Goal: Complete application form

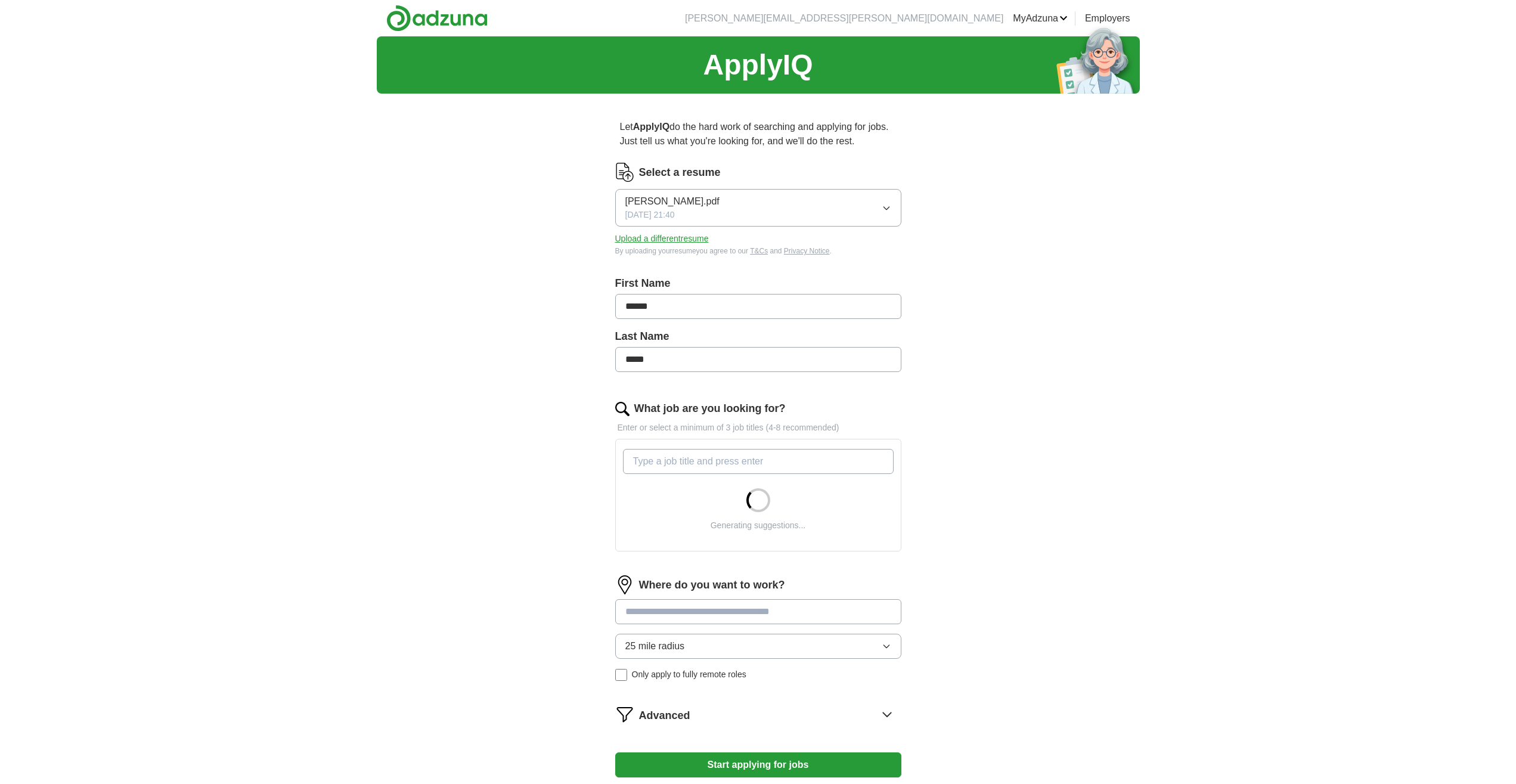
click at [708, 457] on input "What job are you looking for?" at bounding box center [758, 462] width 271 height 25
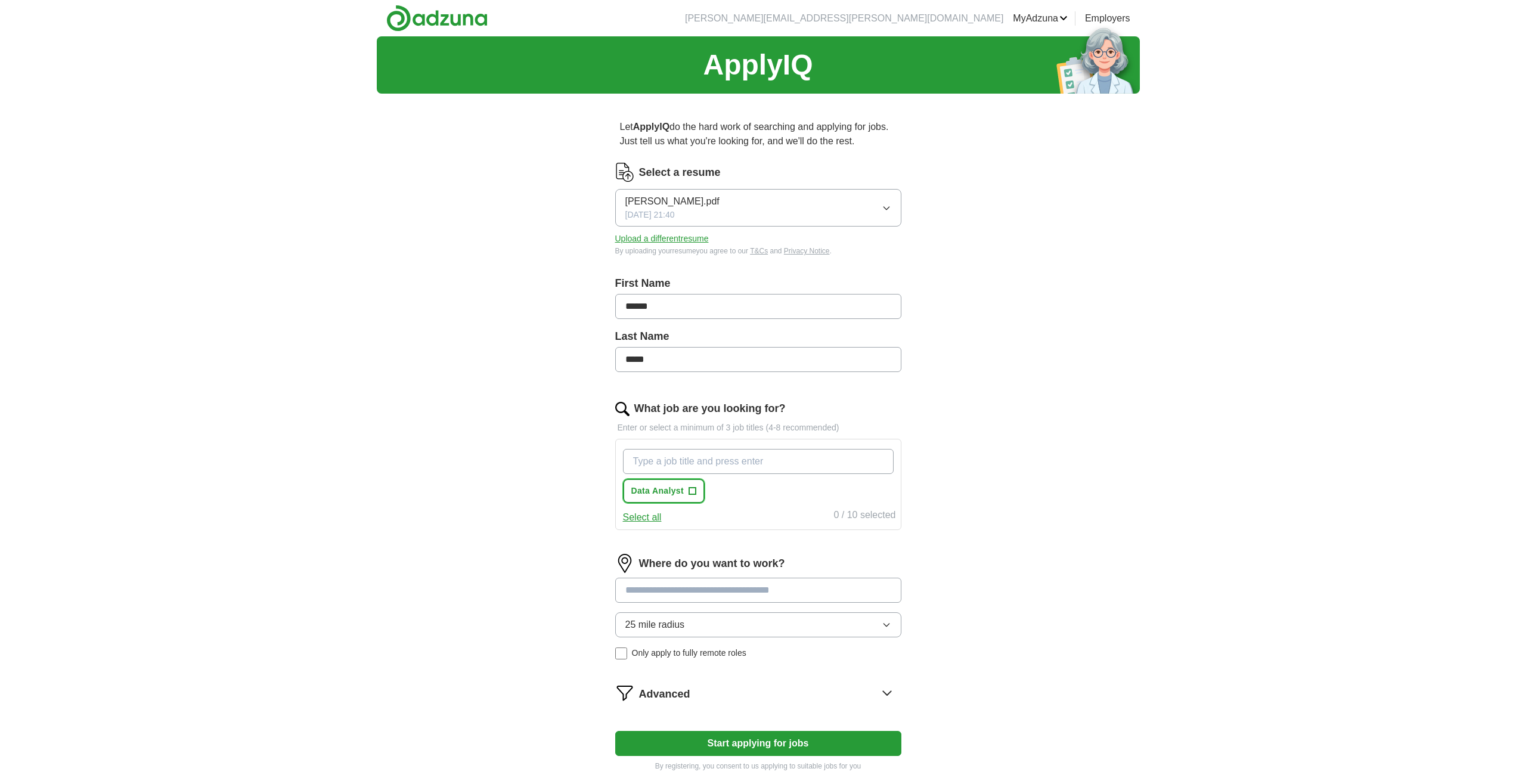
click at [691, 490] on span "+" at bounding box center [692, 491] width 7 height 9
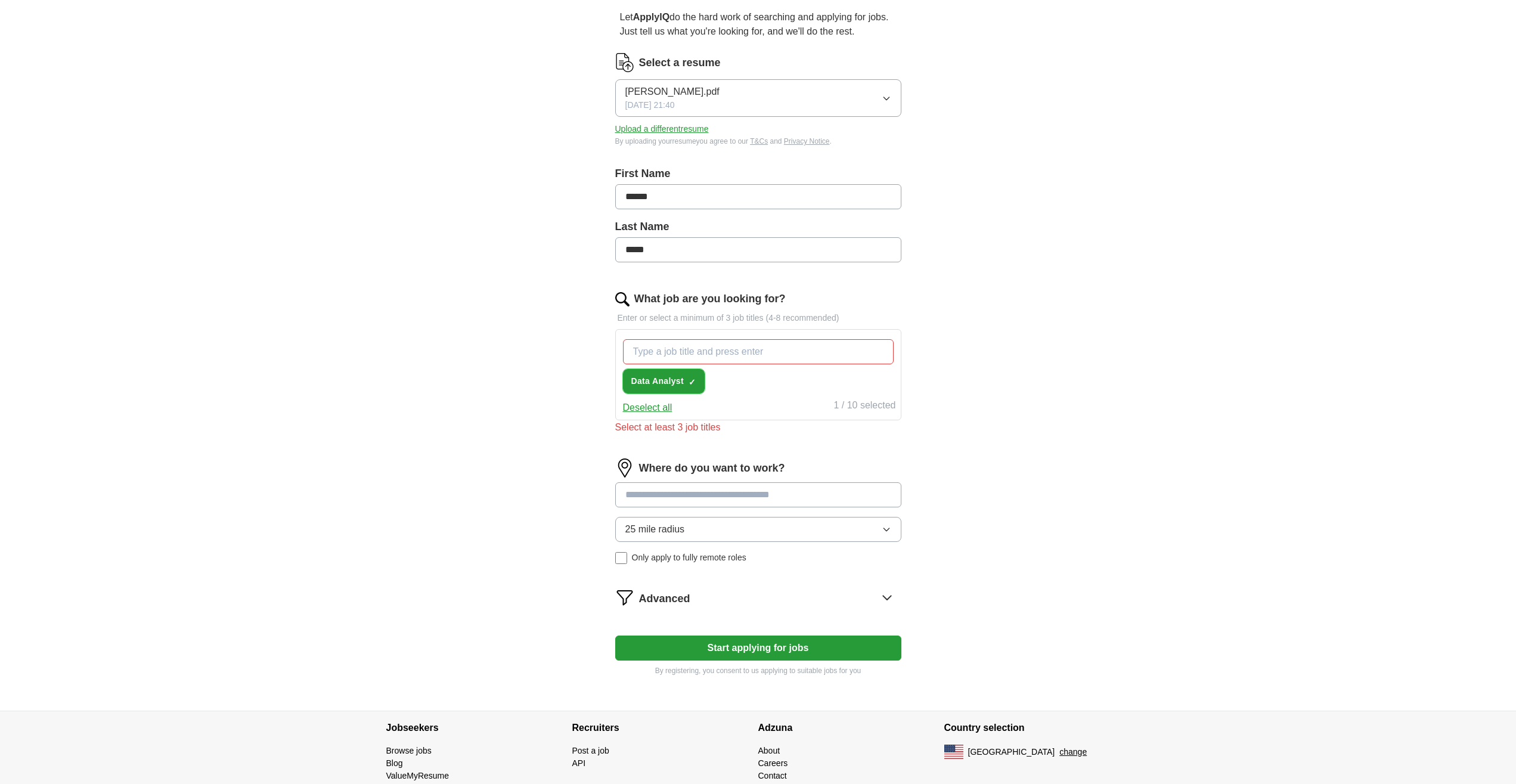
scroll to position [122, 0]
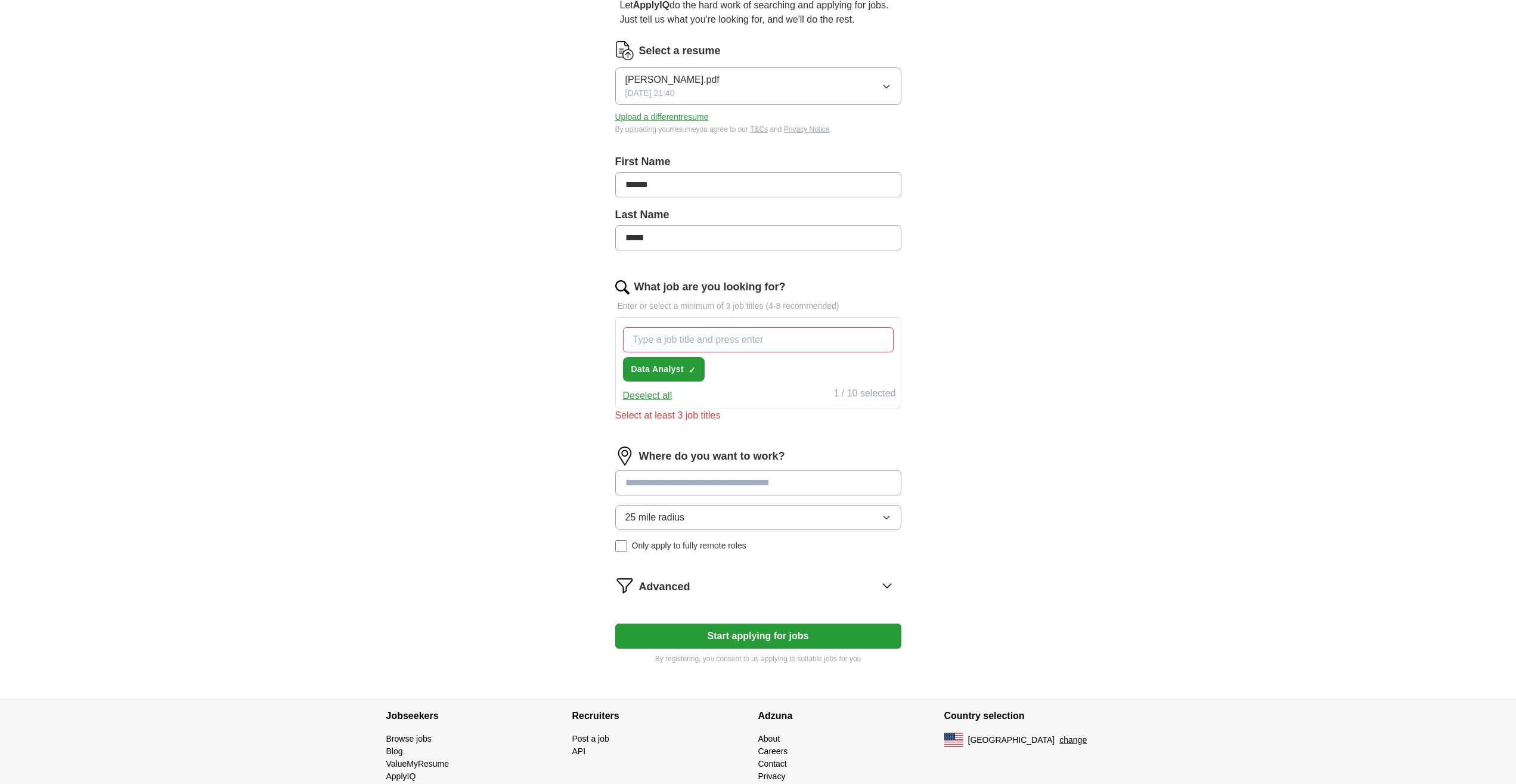
click at [689, 488] on input at bounding box center [758, 483] width 286 height 25
click at [683, 518] on div "Where do you want to work? 25 mile radius Only apply to fully remote roles" at bounding box center [758, 504] width 286 height 115
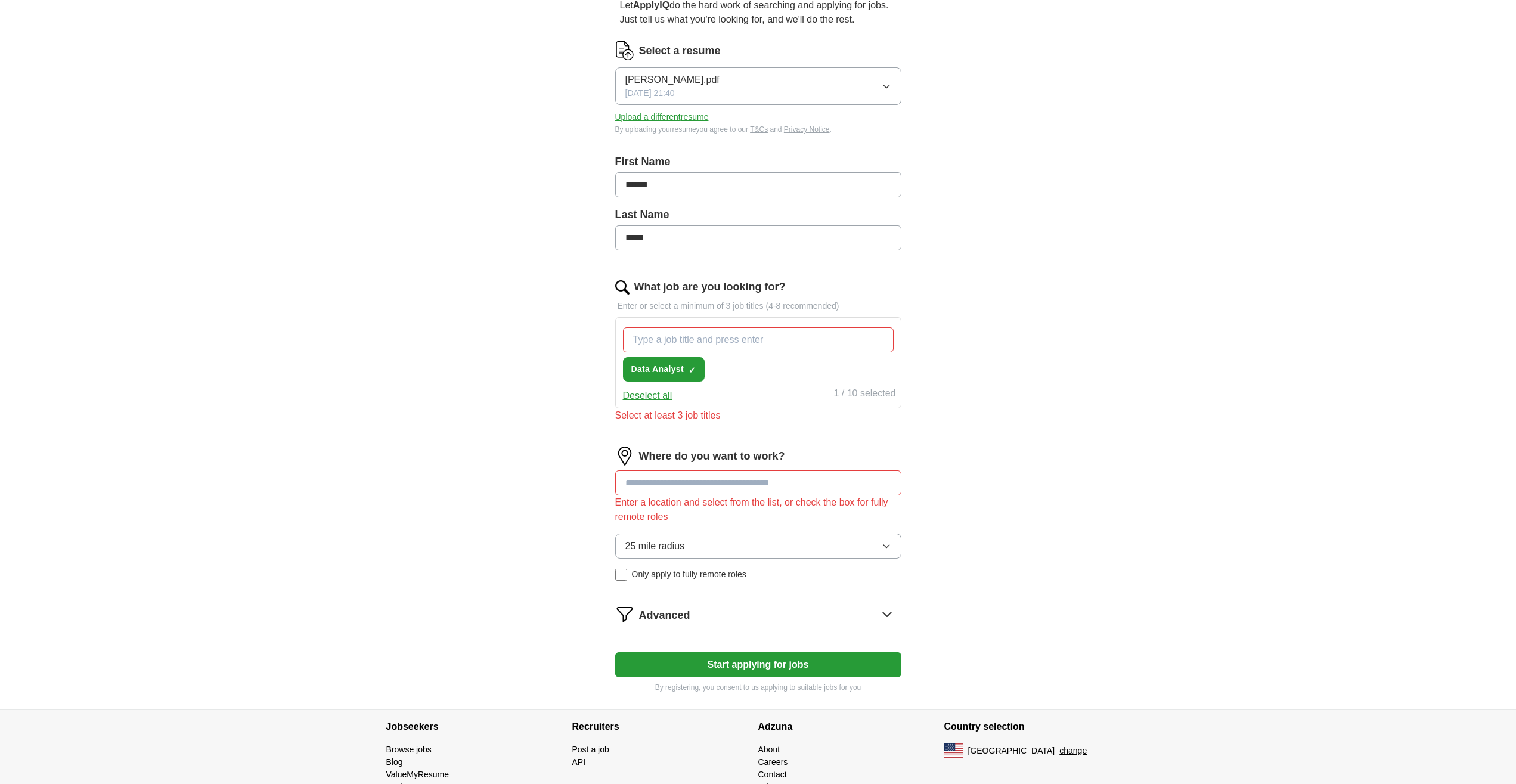
click at [668, 541] on span "25 mile radius" at bounding box center [655, 546] width 60 height 15
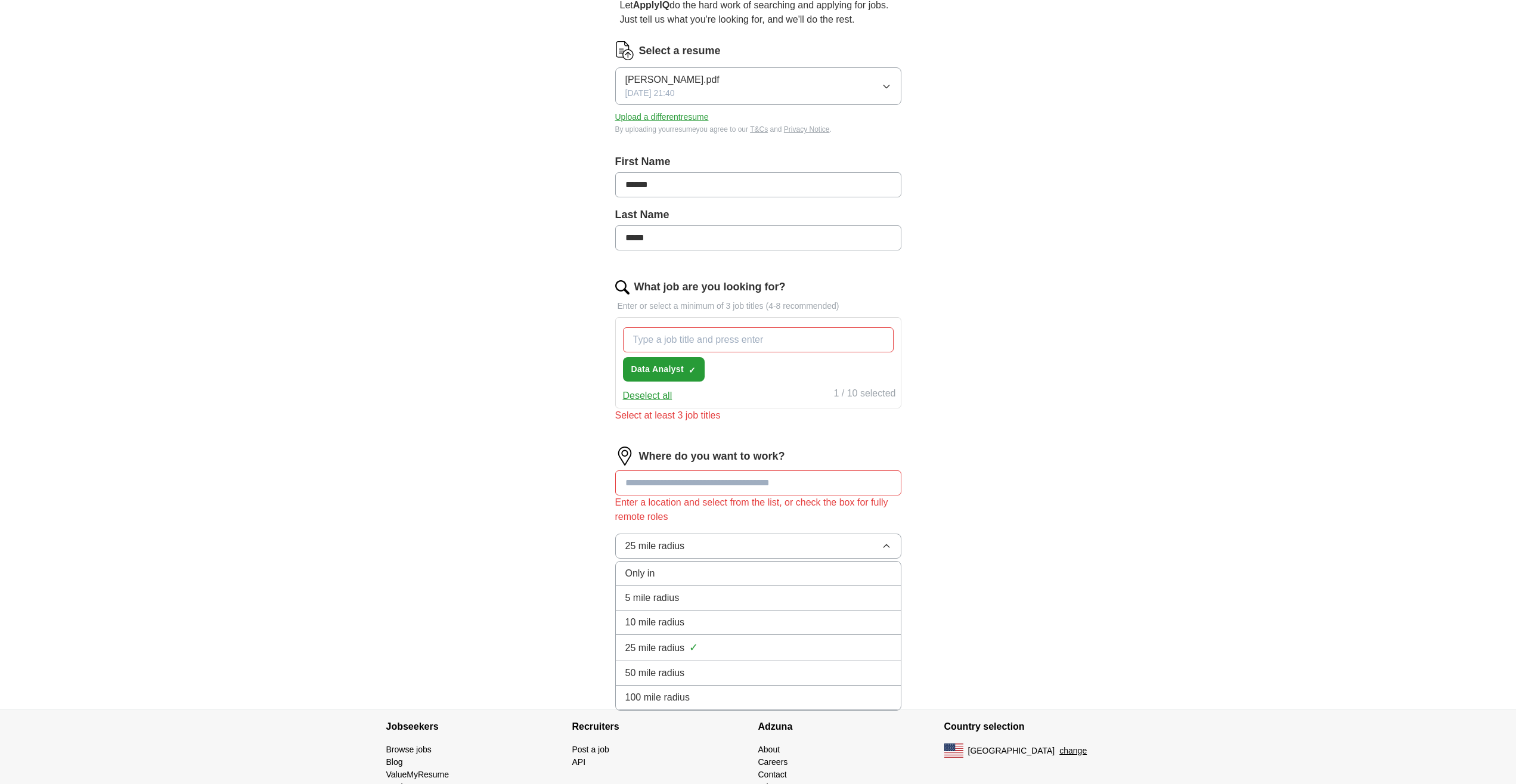
click at [663, 543] on span "25 mile radius" at bounding box center [655, 546] width 60 height 15
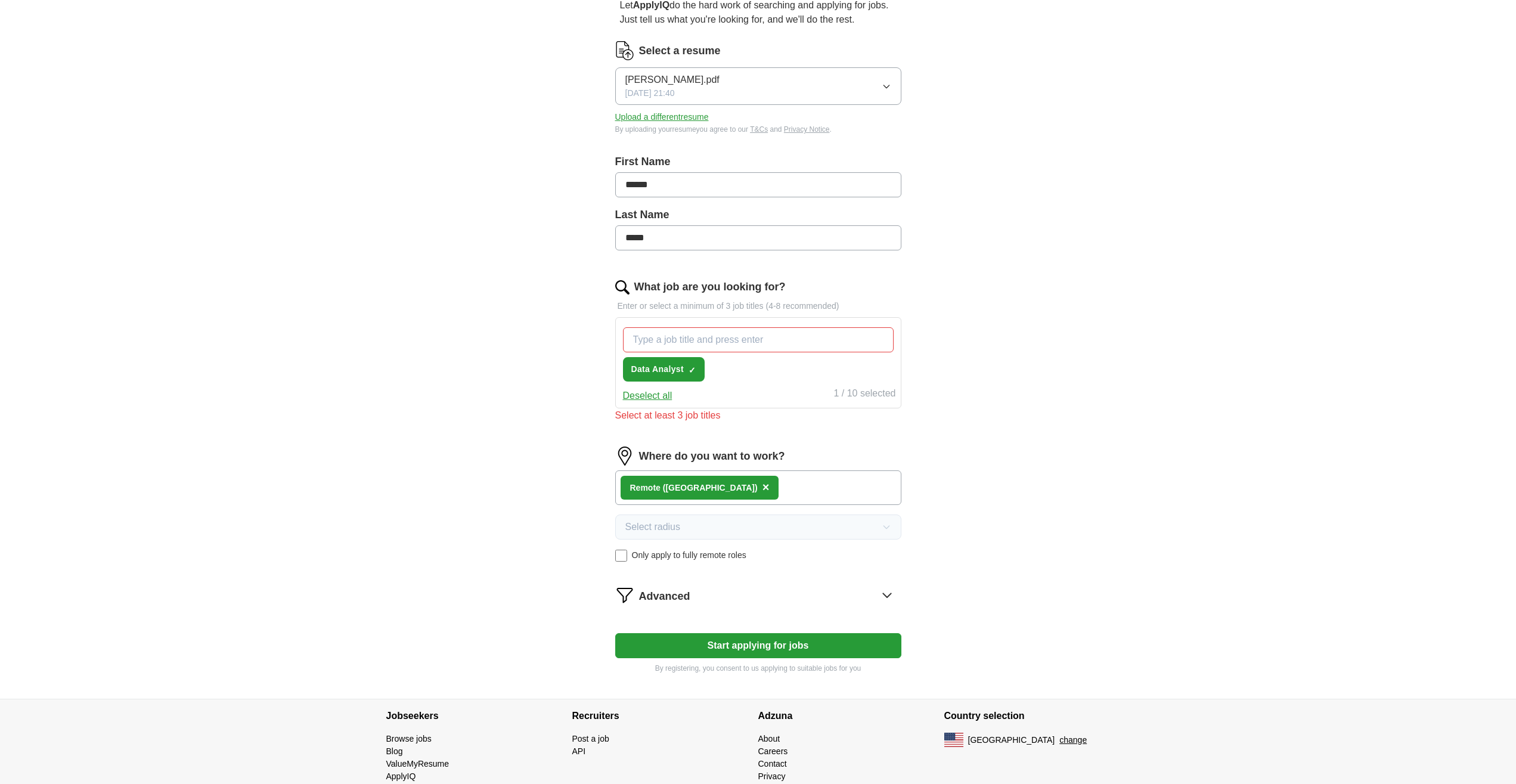
scroll to position [157, 0]
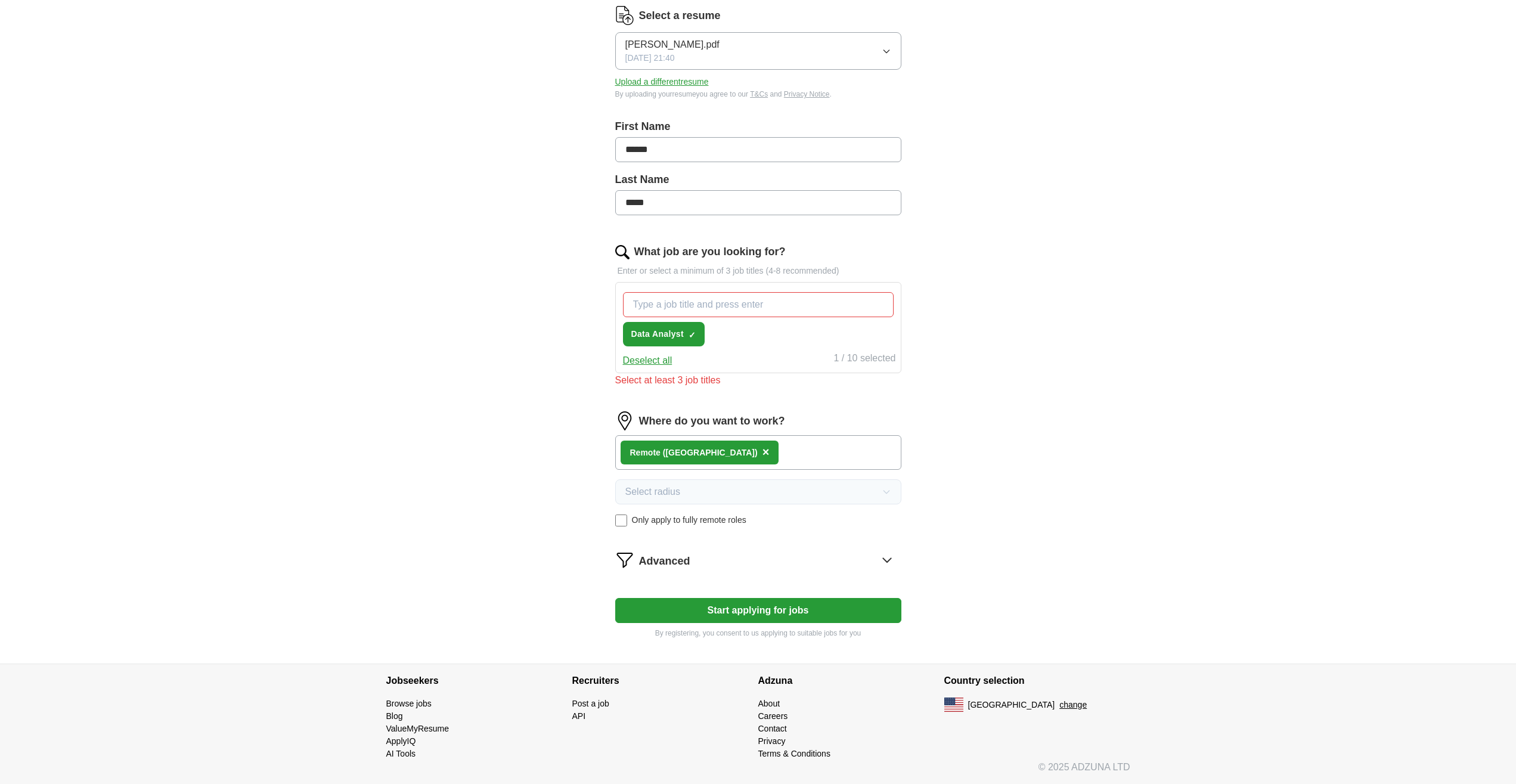
click at [891, 561] on icon at bounding box center [887, 560] width 19 height 19
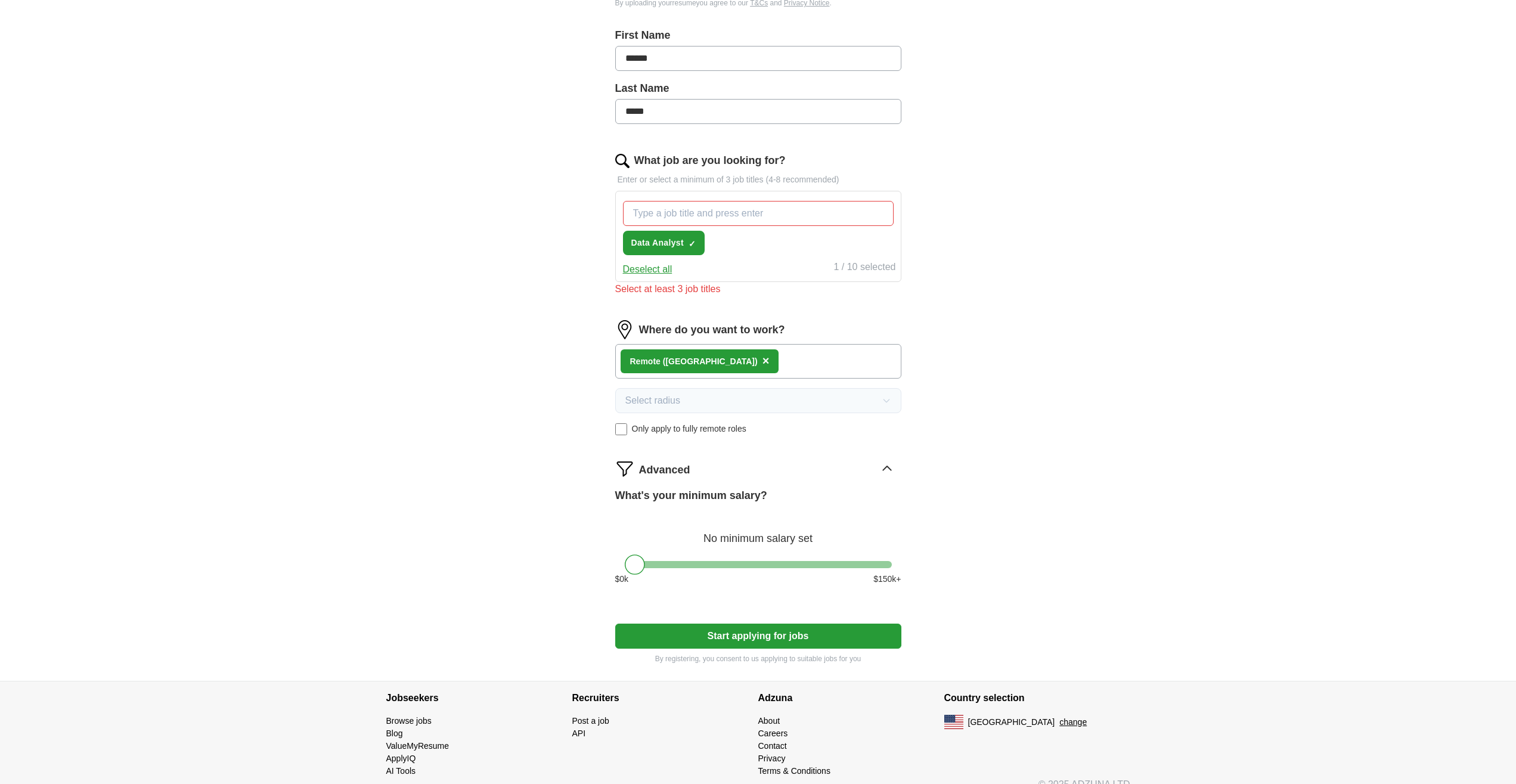
scroll to position [265, 0]
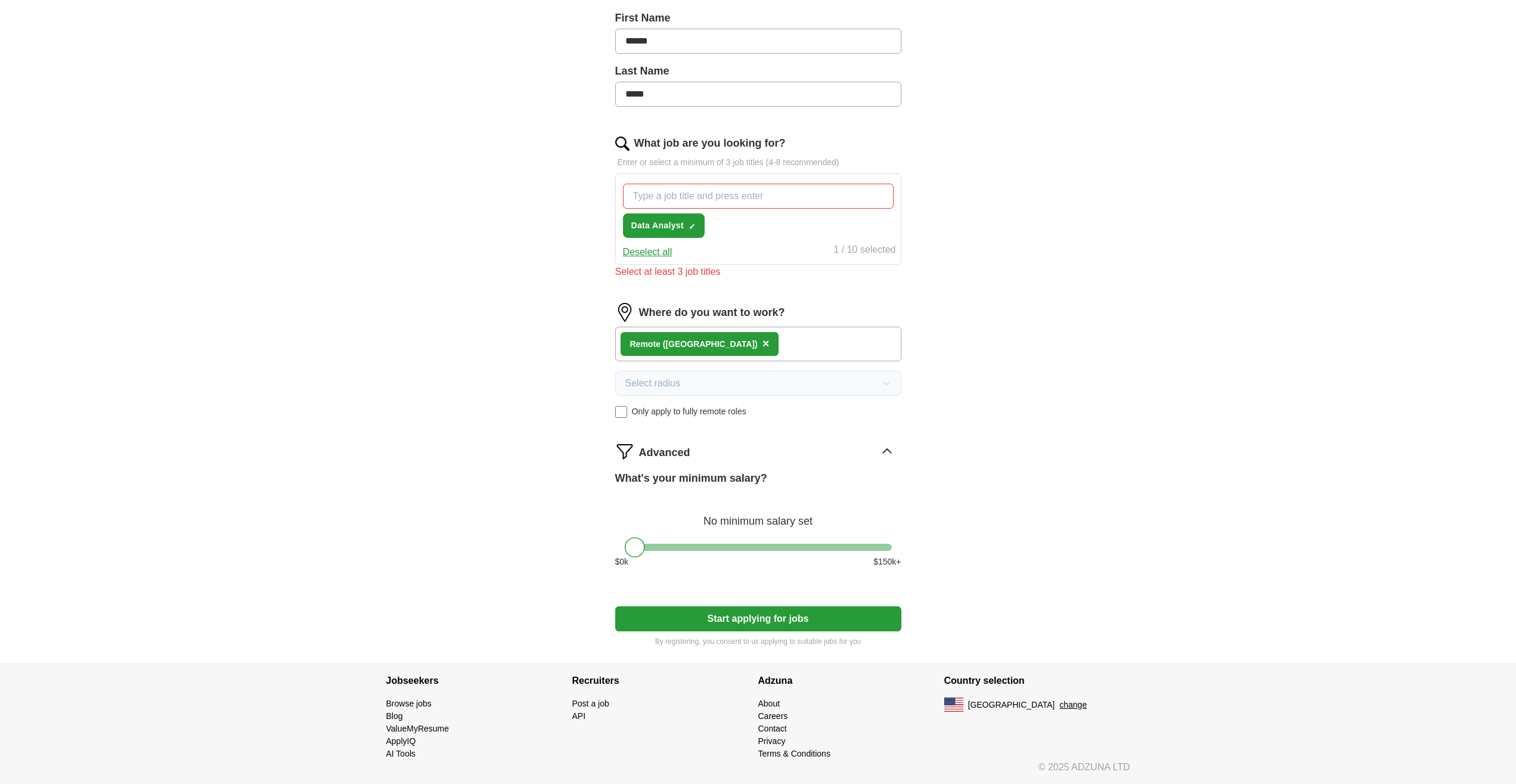
click at [884, 452] on icon at bounding box center [887, 451] width 8 height 4
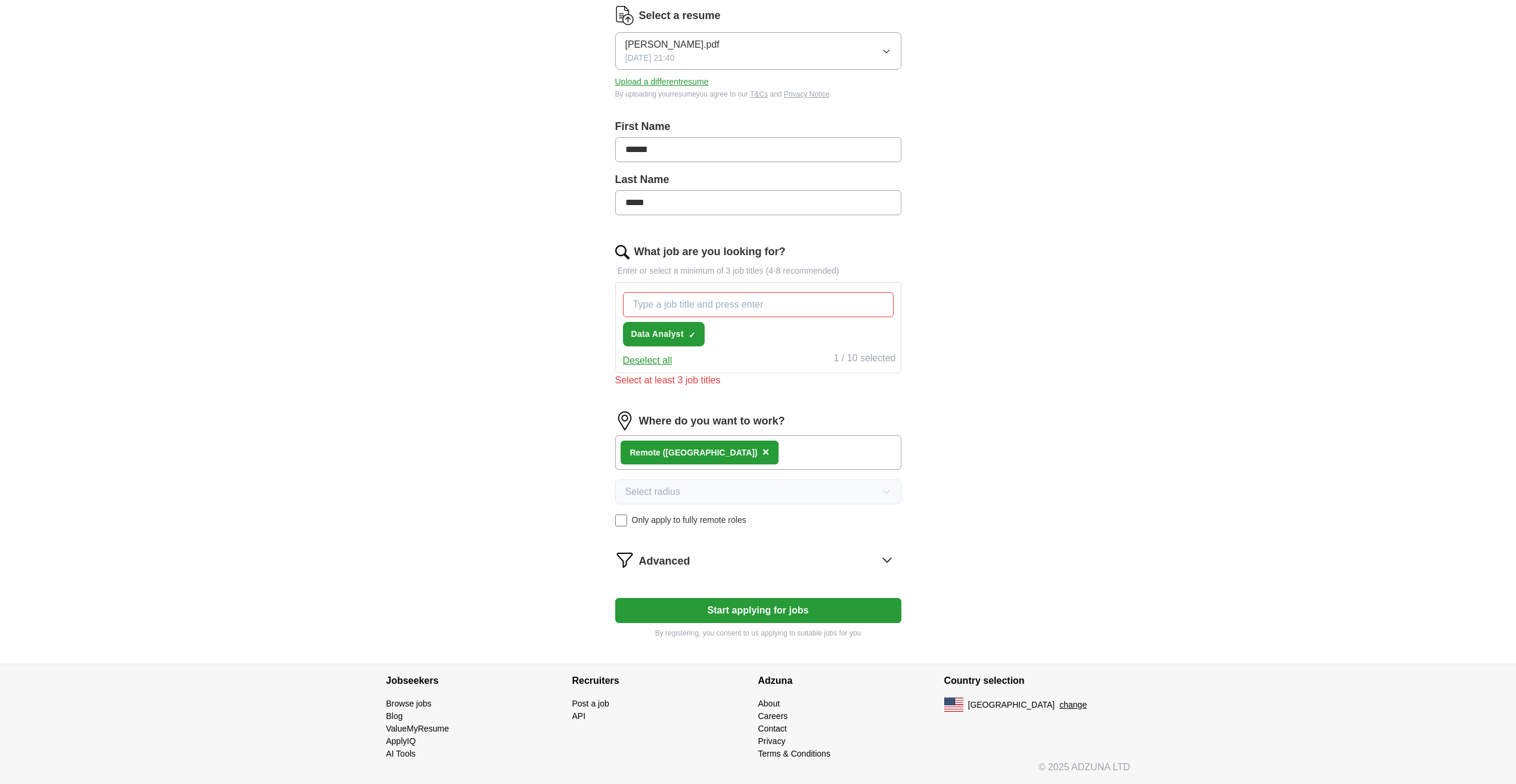
click at [803, 613] on button "Start applying for jobs" at bounding box center [758, 610] width 286 height 25
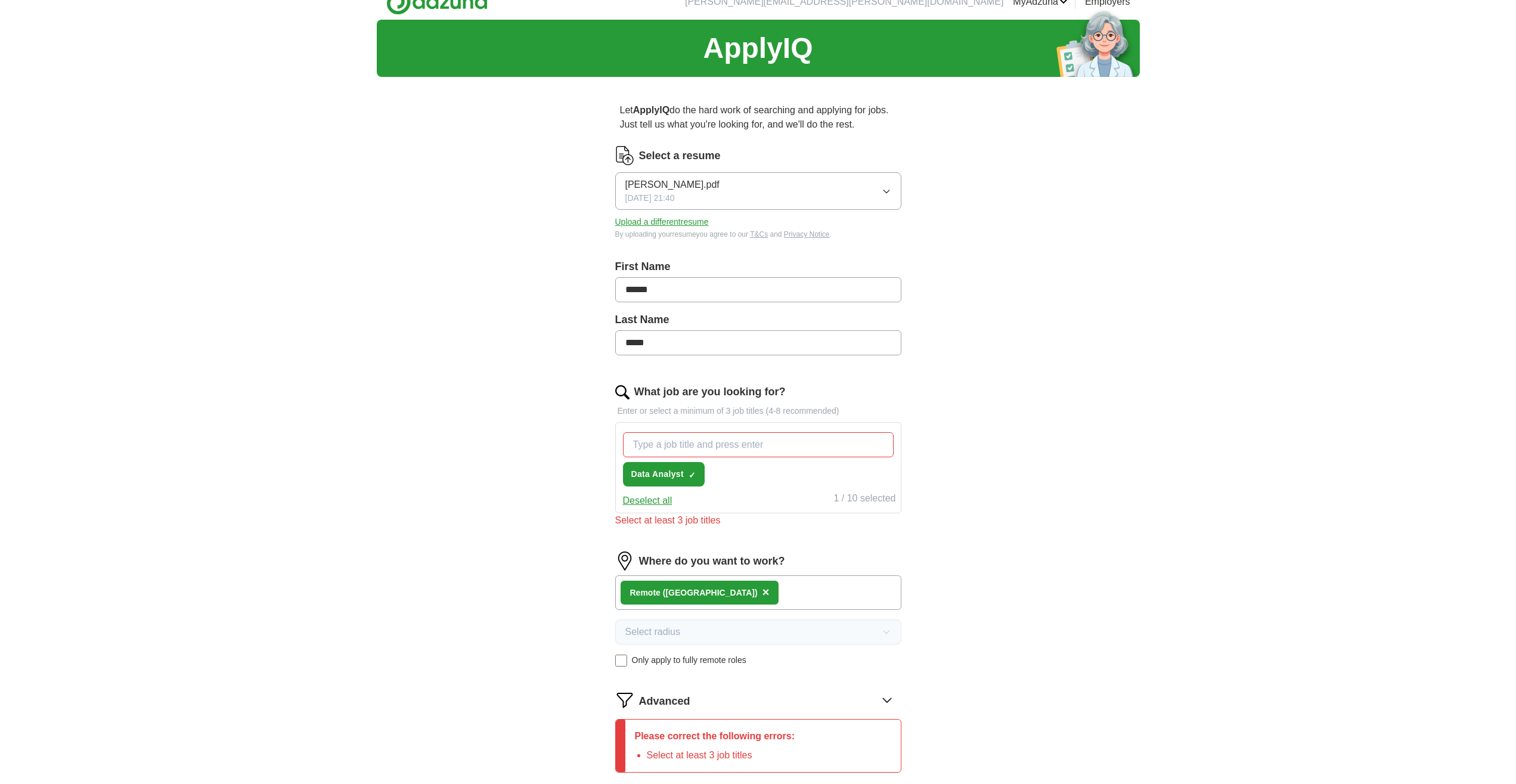
scroll to position [0, 0]
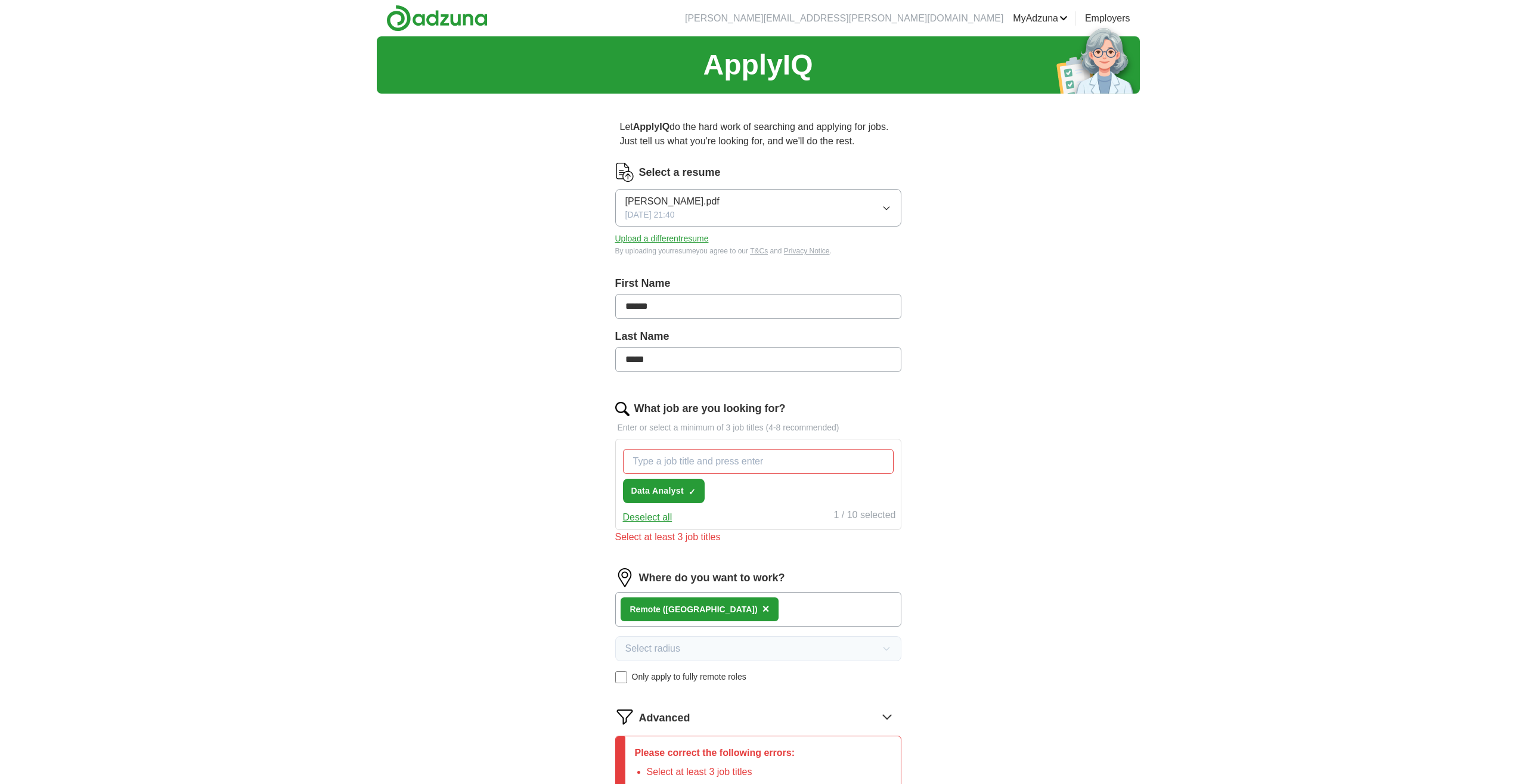
click at [772, 469] on input "What job are you looking for?" at bounding box center [758, 462] width 271 height 25
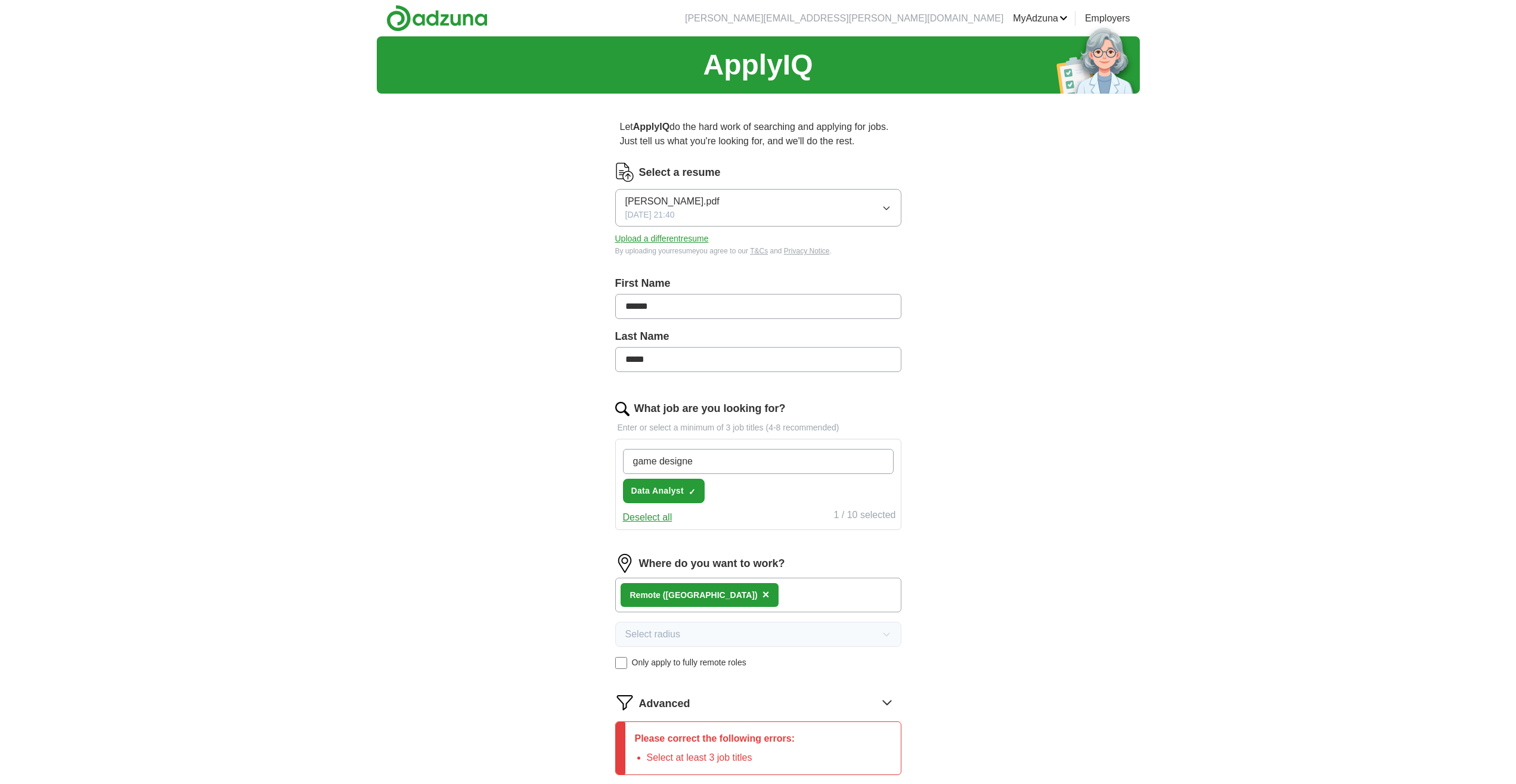
type input "game designer"
type input "Event organizer"
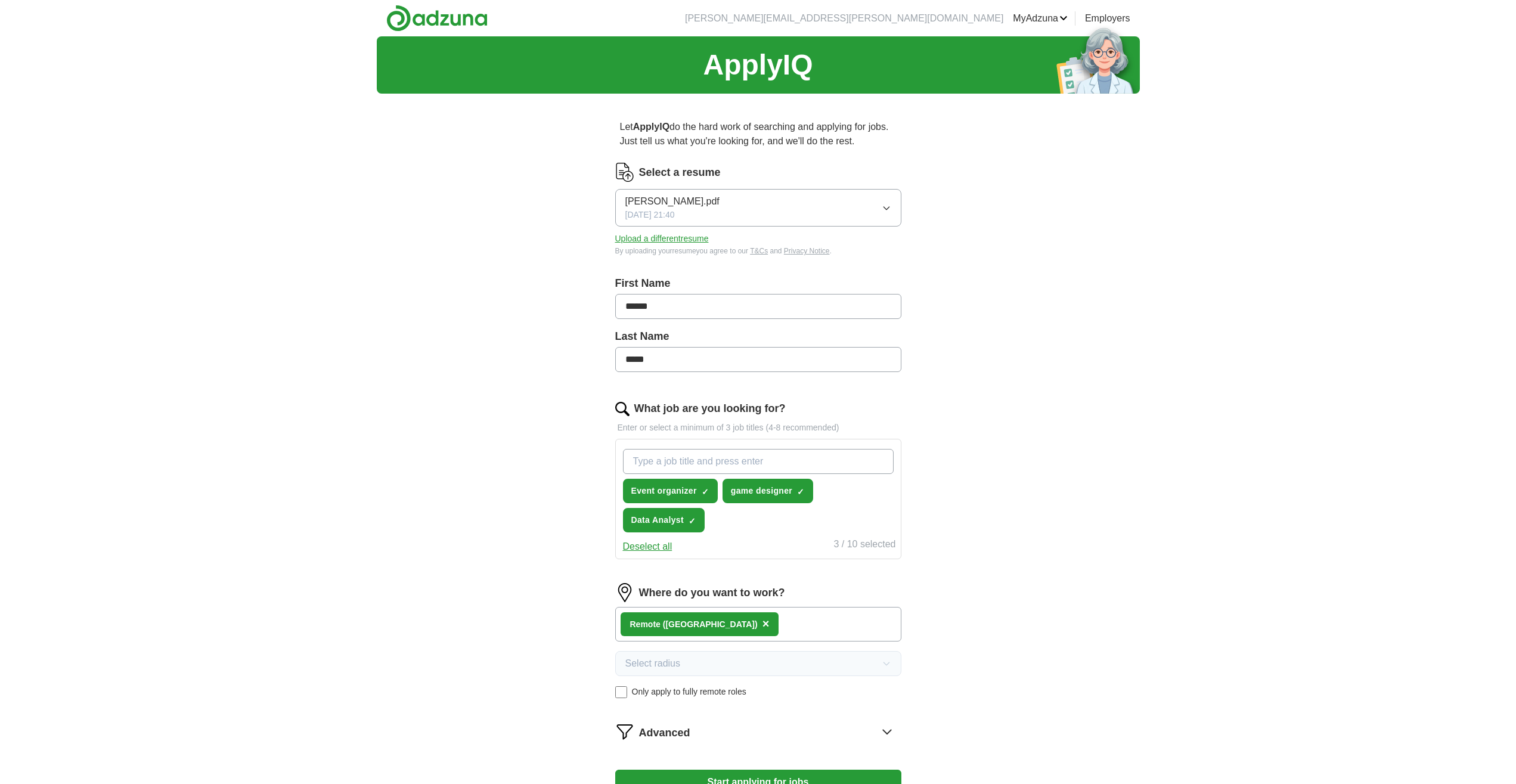
click at [693, 461] on input "What job are you looking for?" at bounding box center [758, 462] width 271 height 25
paste input "Junior Data Analyst"
type input "Junior Data Analyst"
click at [727, 462] on input "What job are you looking for?" at bounding box center [758, 462] width 271 height 25
paste input "Community Manager"
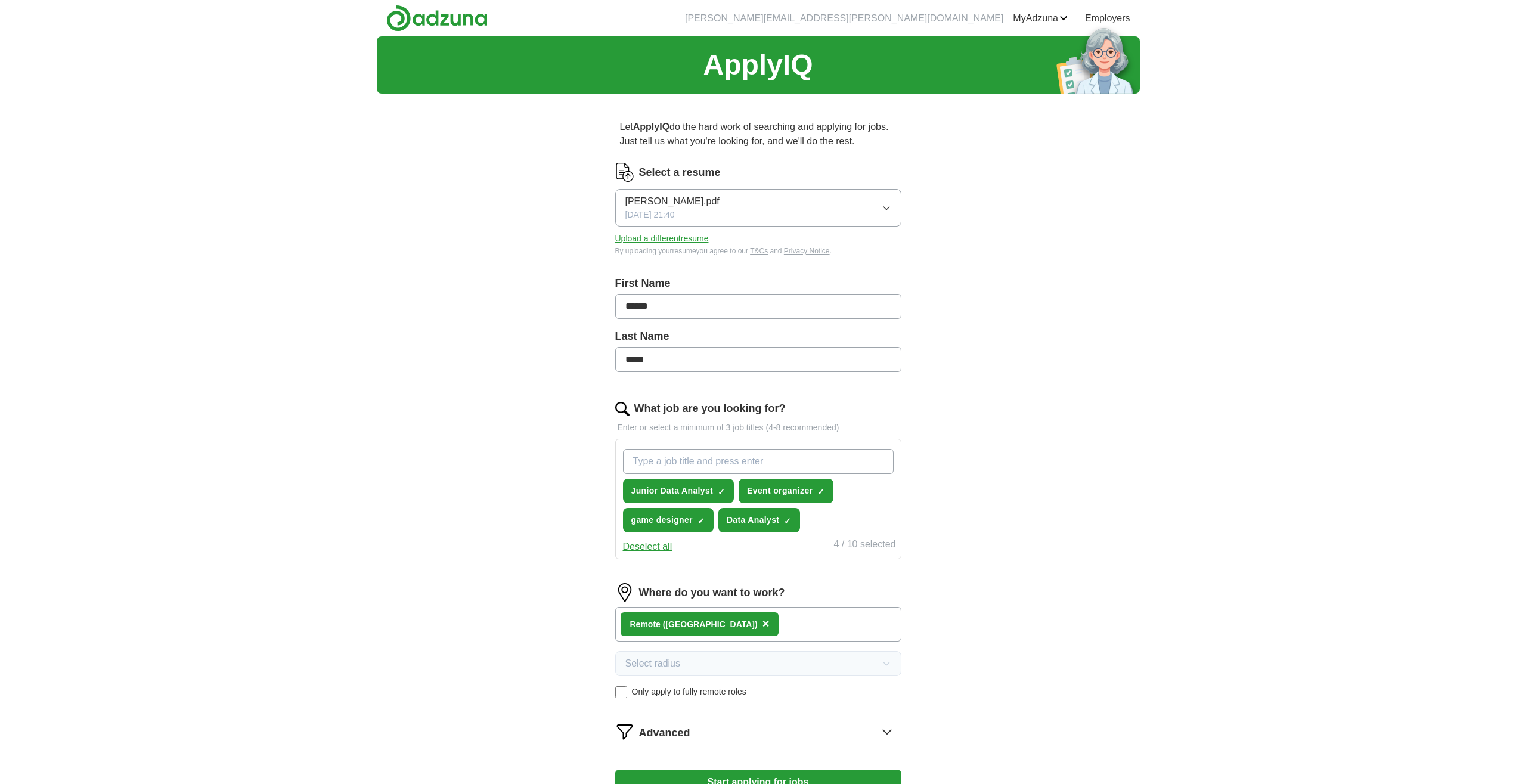
type input "Community Manager"
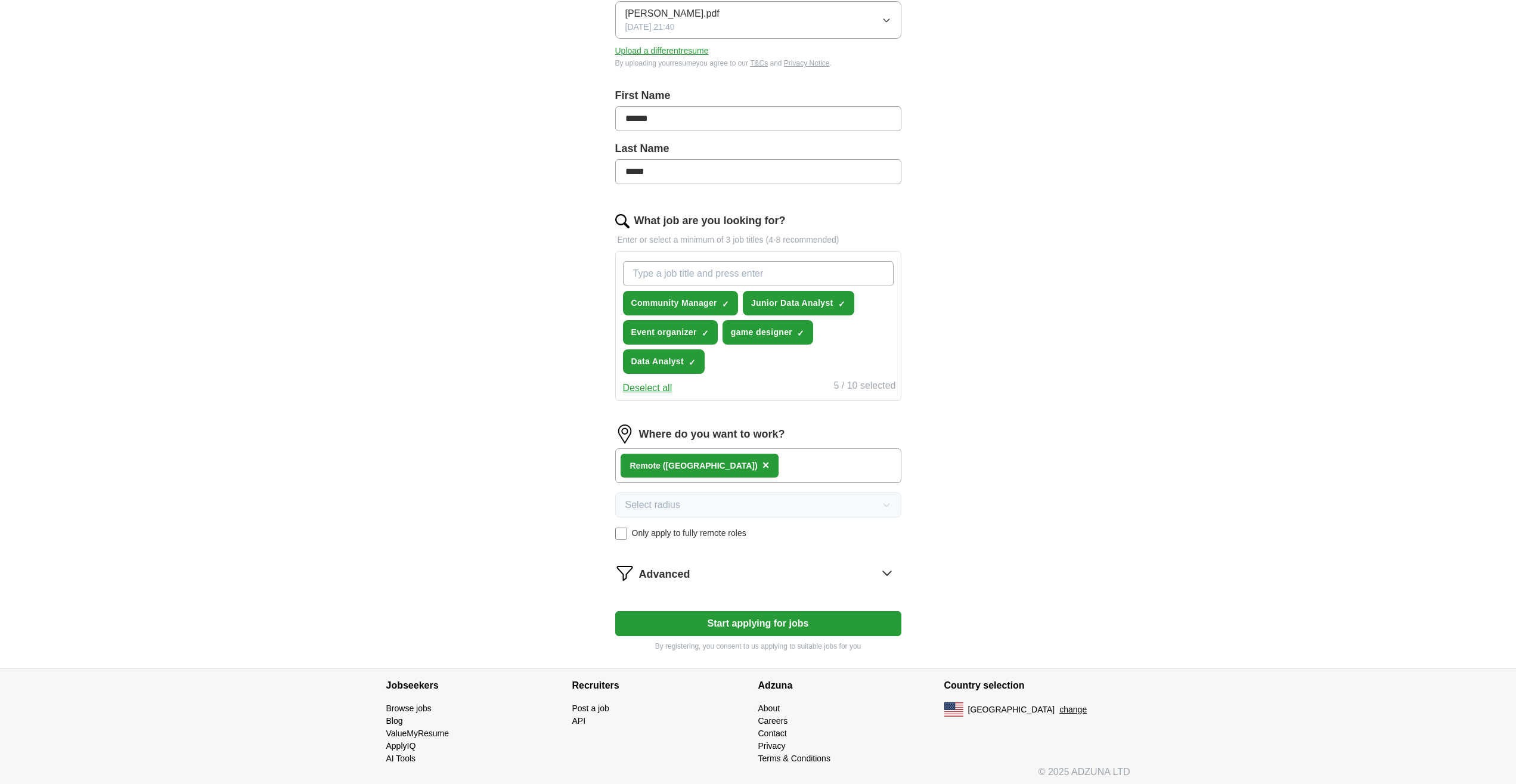
scroll to position [193, 0]
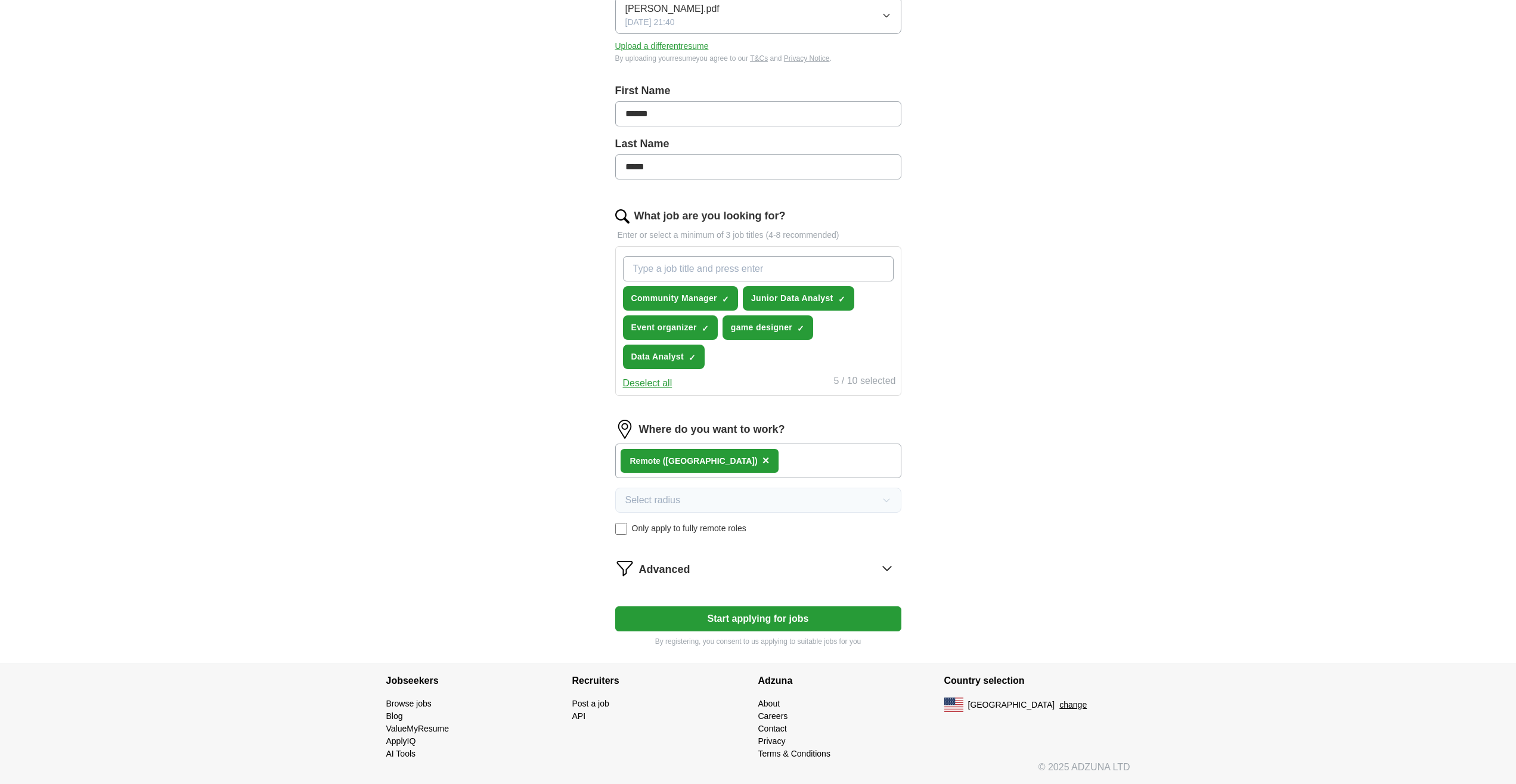
click at [886, 560] on icon at bounding box center [887, 568] width 19 height 19
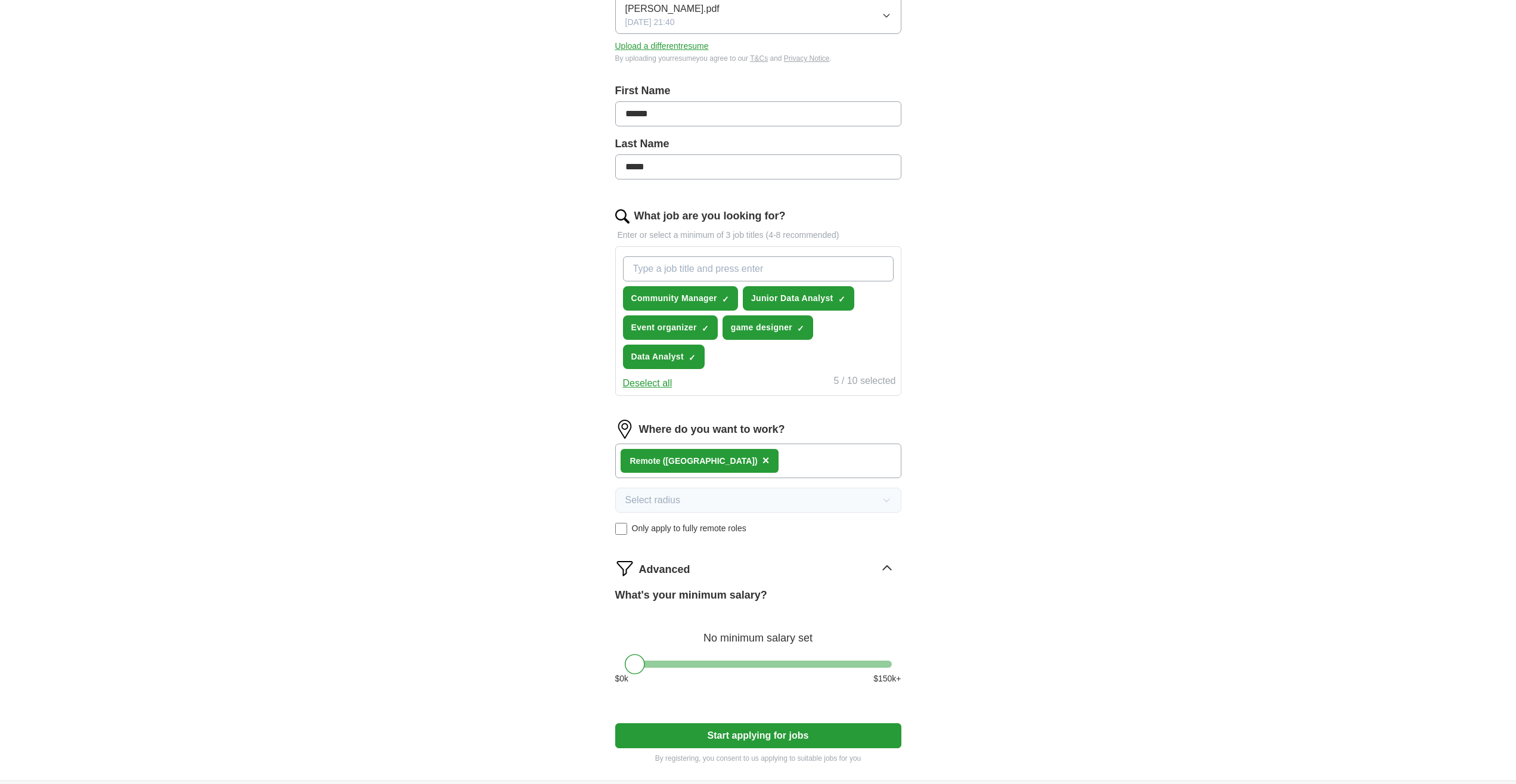
click at [886, 567] on icon at bounding box center [887, 567] width 8 height 4
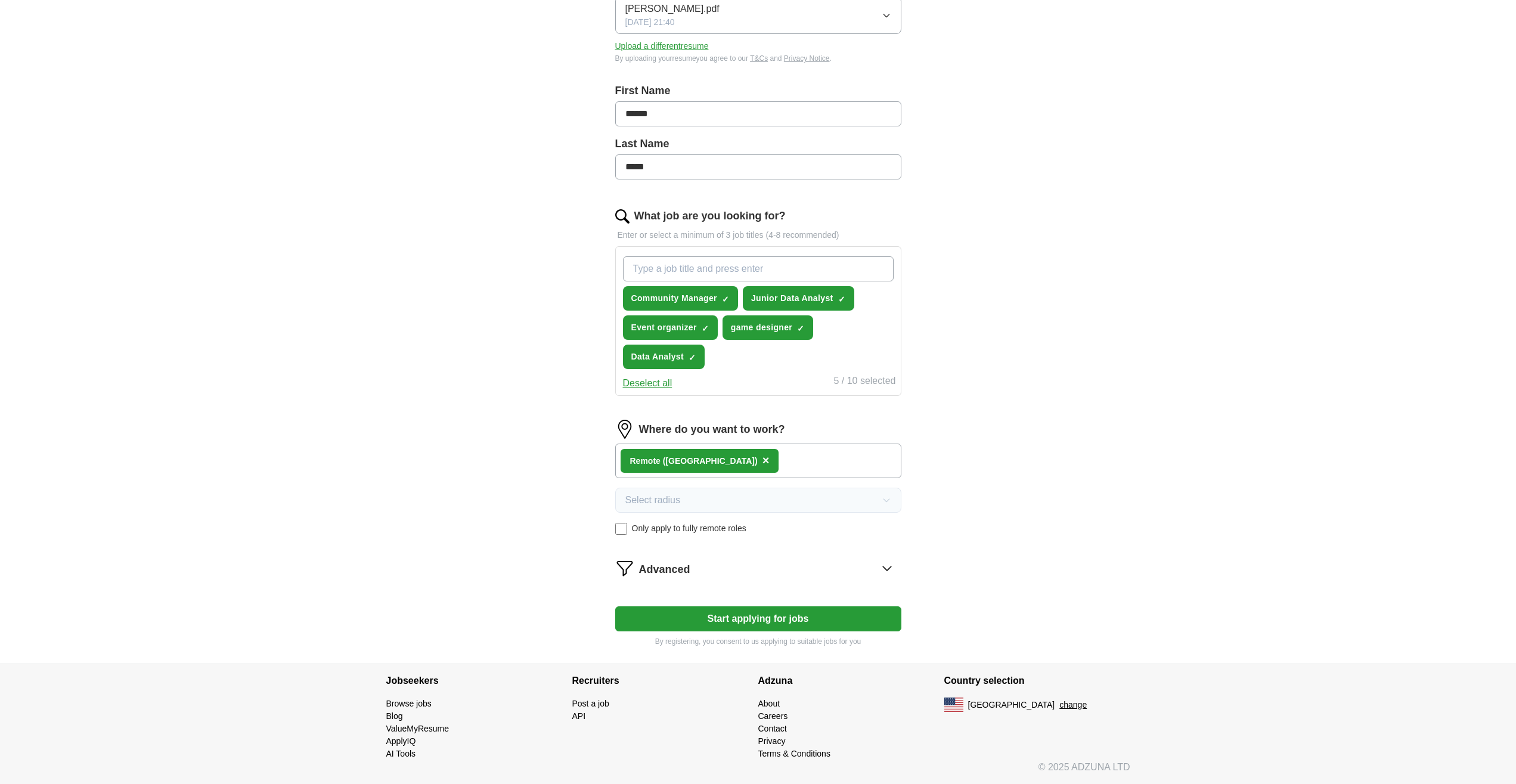
click at [774, 617] on button "Start applying for jobs" at bounding box center [758, 619] width 286 height 25
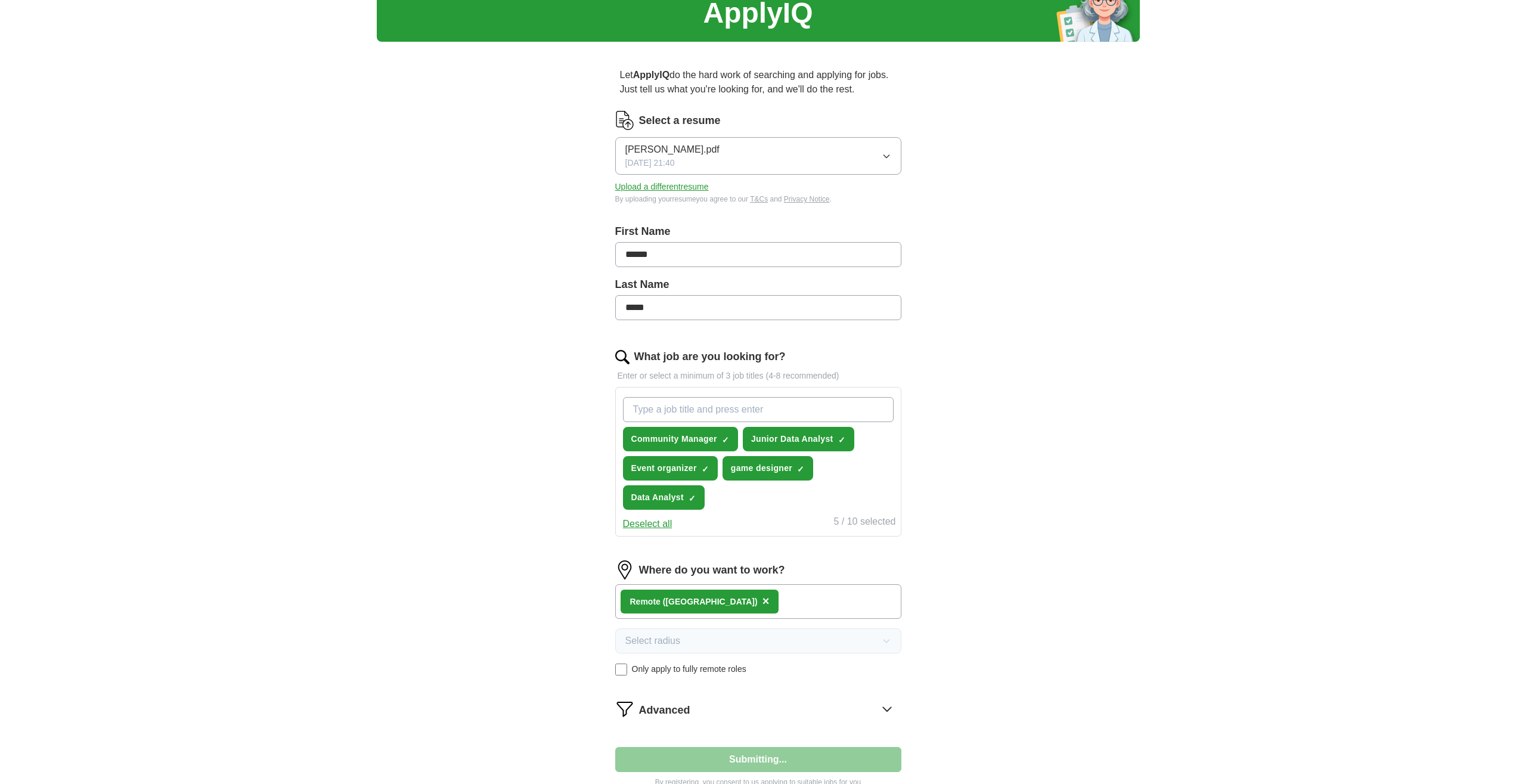
select select "**"
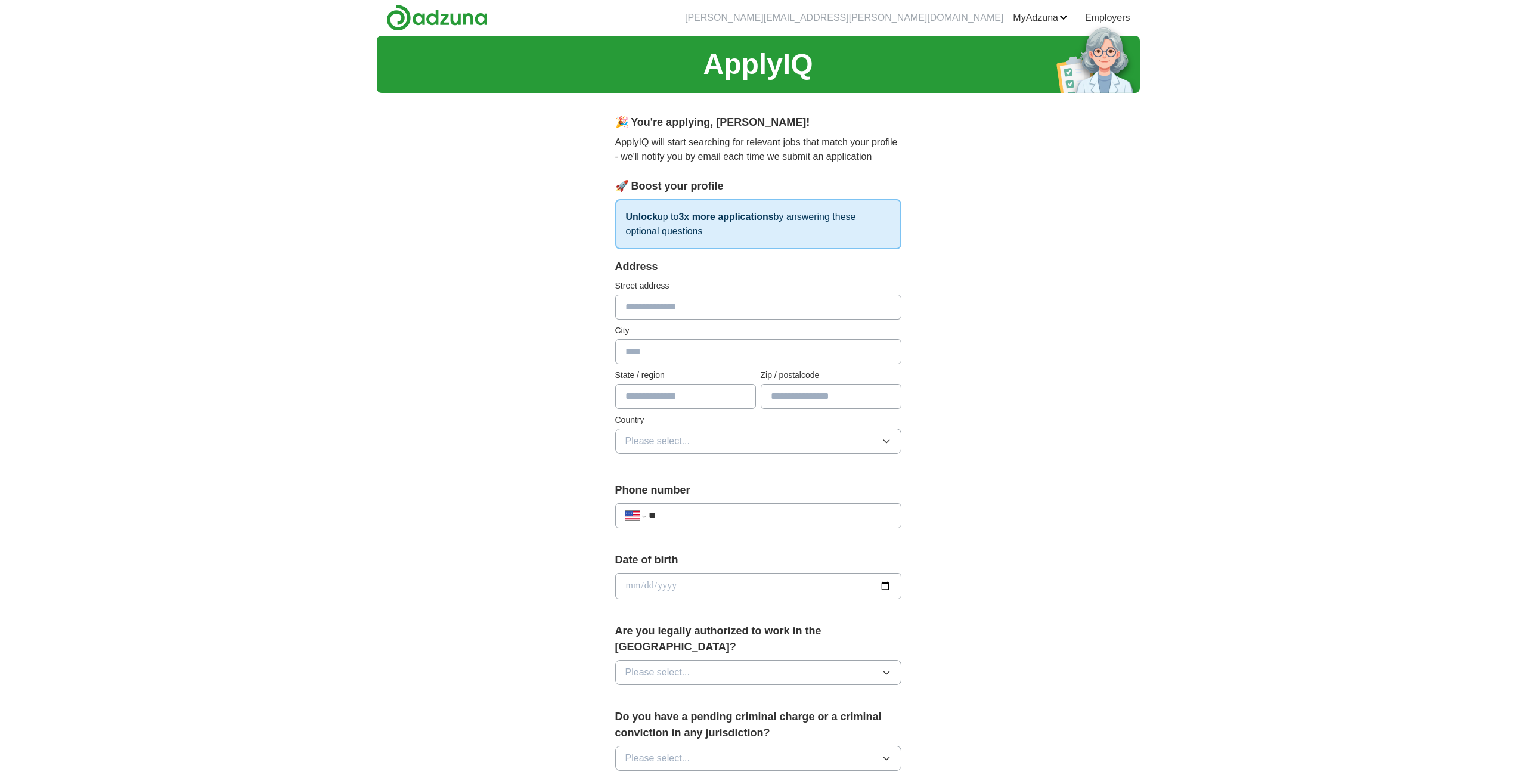
scroll to position [0, 0]
click at [794, 299] on input "text" at bounding box center [758, 308] width 286 height 25
type input "**********"
type input "******"
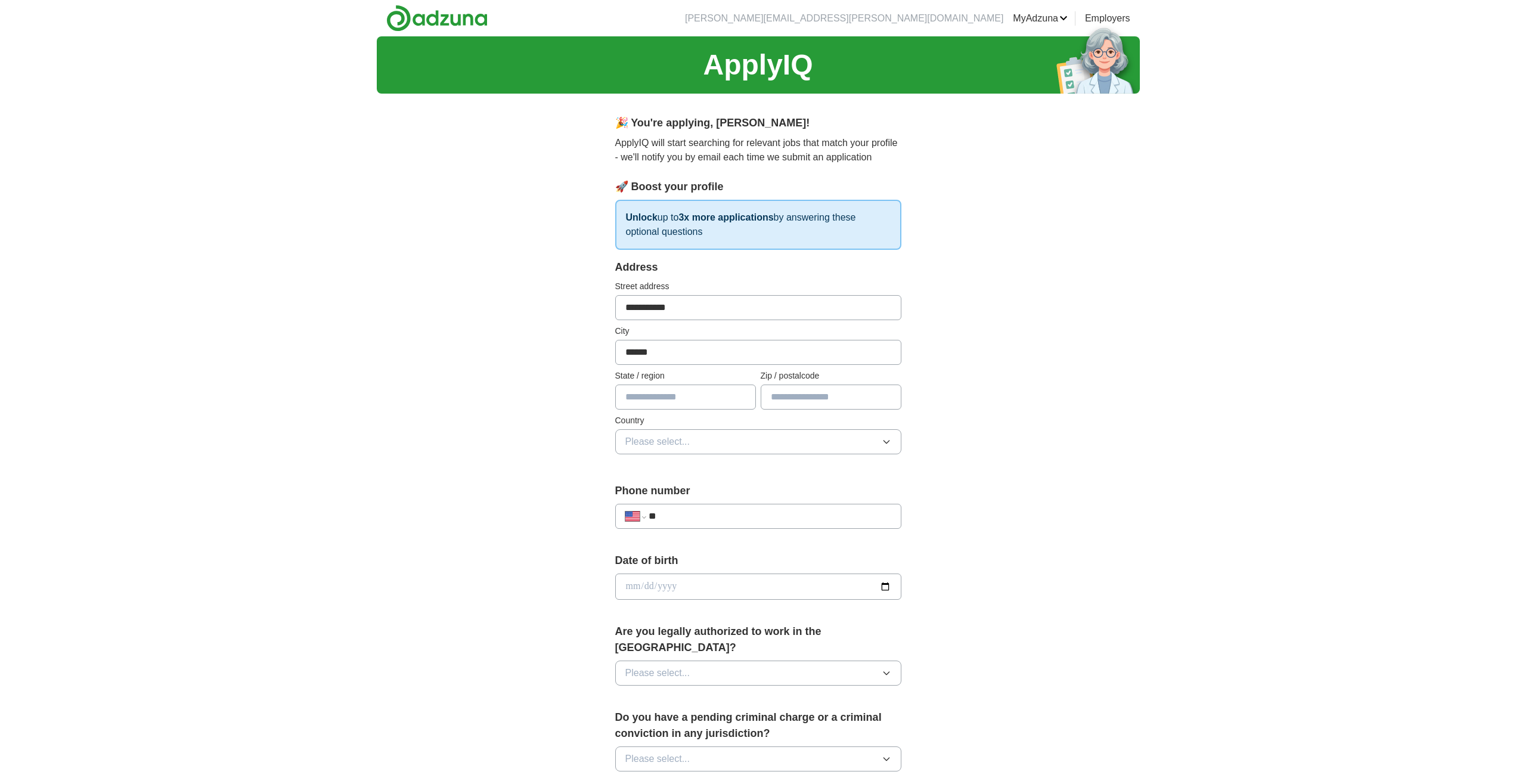
type input "**"
type input "*****"
type input "**********"
click at [844, 436] on button "Please select..." at bounding box center [758, 442] width 286 height 25
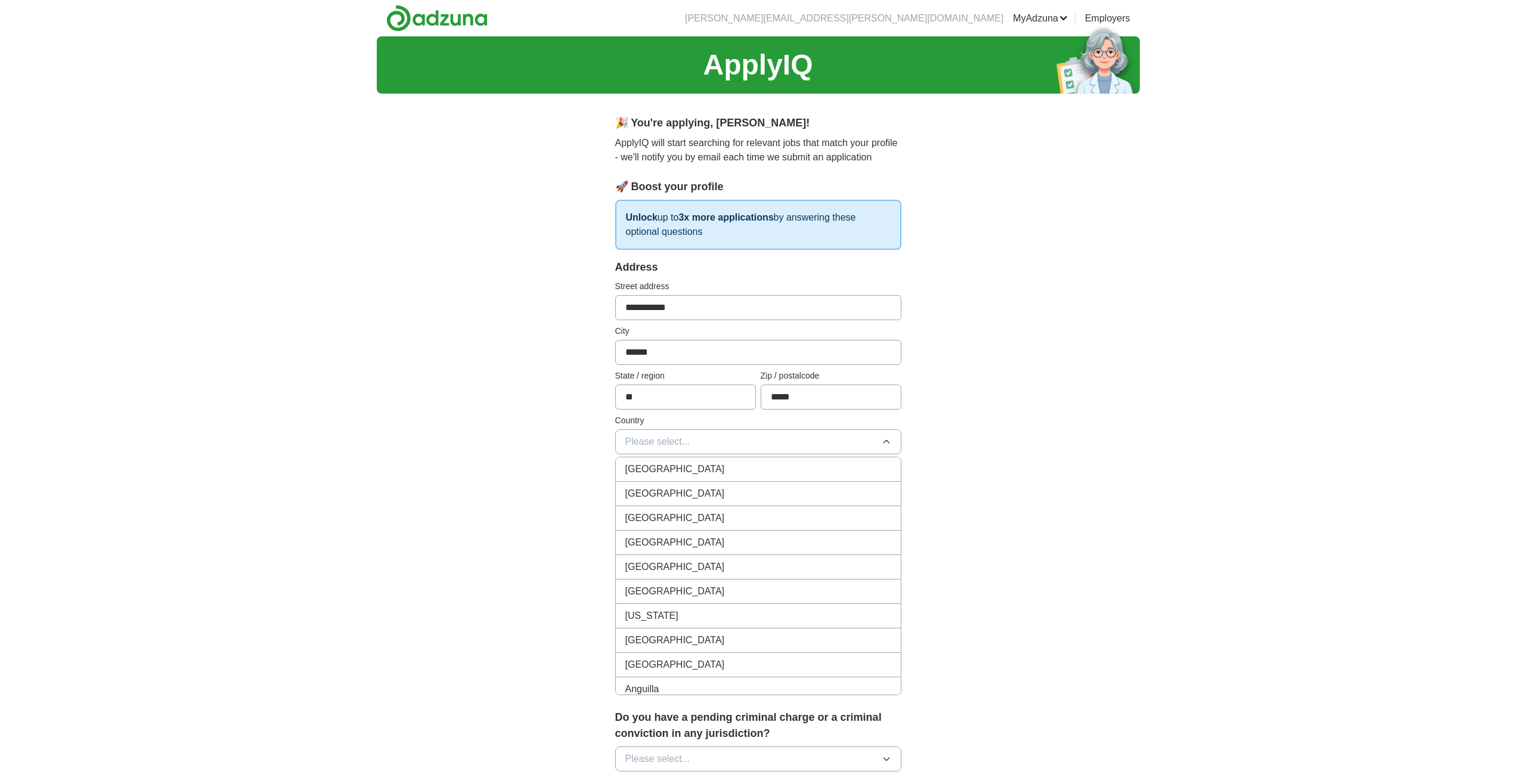
drag, startPoint x: 751, startPoint y: 471, endPoint x: 743, endPoint y: 467, distance: 8.9
click at [749, 471] on div "[GEOGRAPHIC_DATA]" at bounding box center [758, 469] width 266 height 15
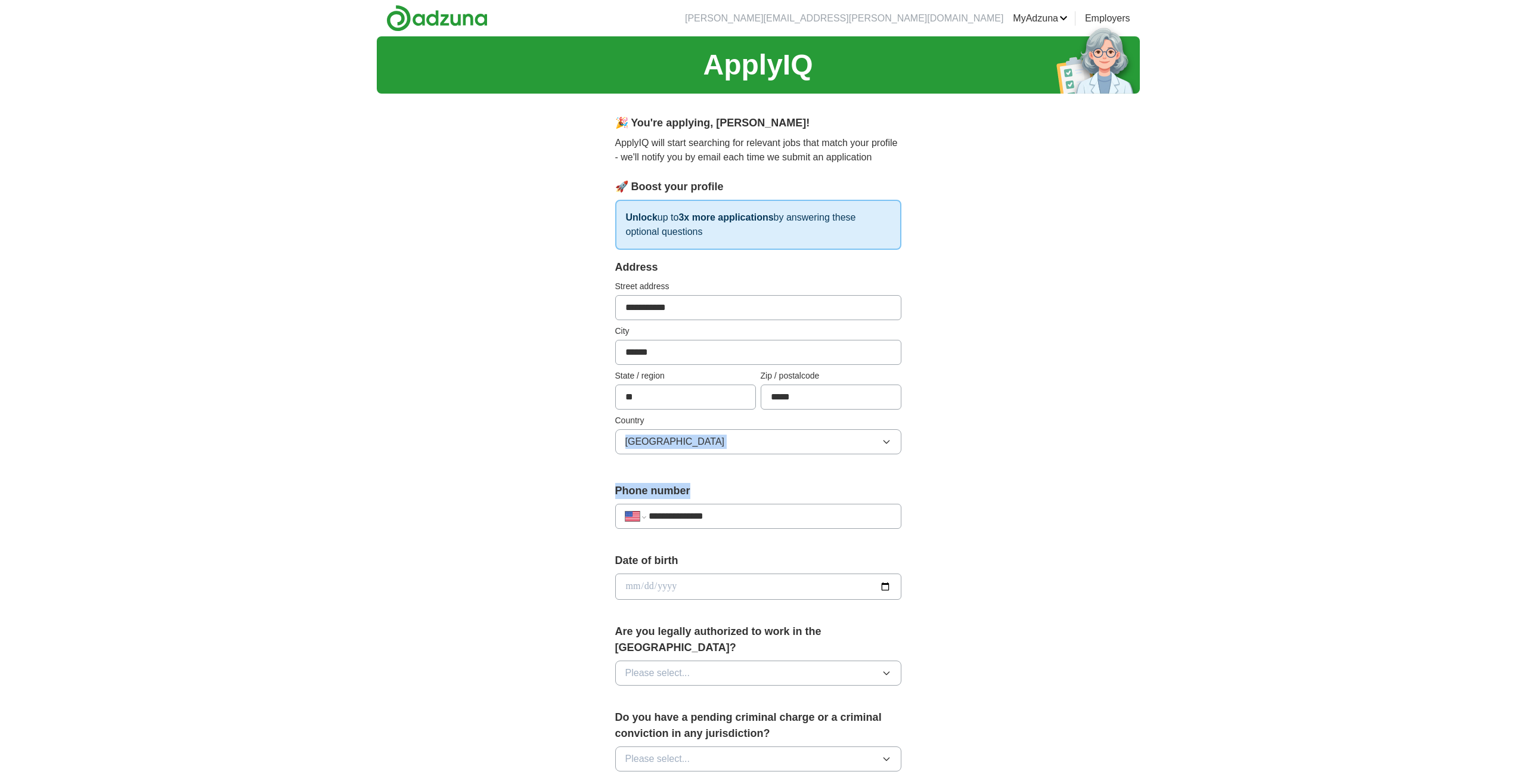
drag, startPoint x: 743, startPoint y: 467, endPoint x: 735, endPoint y: 443, distance: 25.3
click at [725, 489] on form "**********" at bounding box center [758, 684] width 286 height 850
click at [739, 421] on label "Country" at bounding box center [758, 420] width 286 height 13
click at [751, 440] on button "[GEOGRAPHIC_DATA]" at bounding box center [758, 442] width 286 height 25
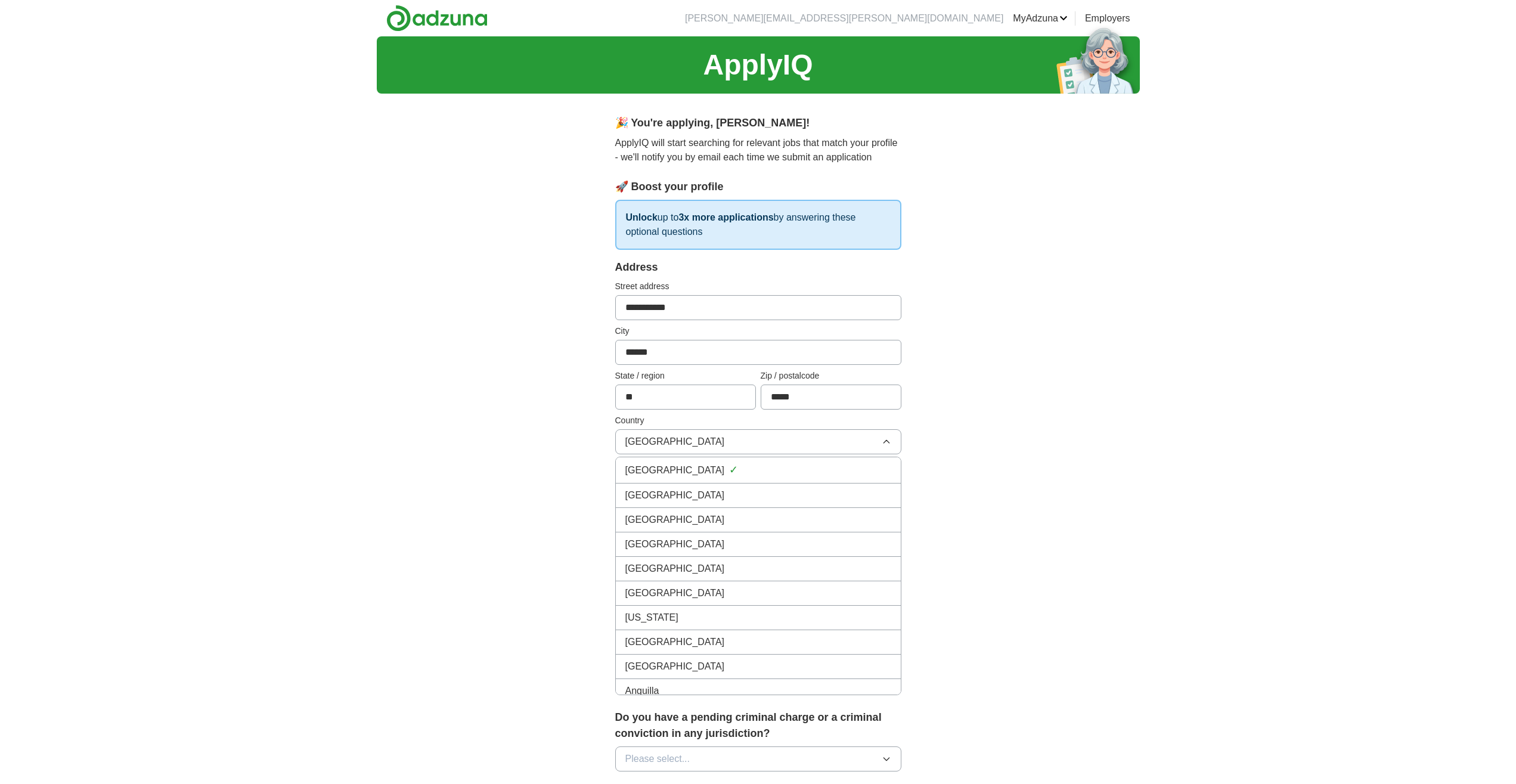
click at [708, 500] on div "[GEOGRAPHIC_DATA]" at bounding box center [758, 495] width 266 height 15
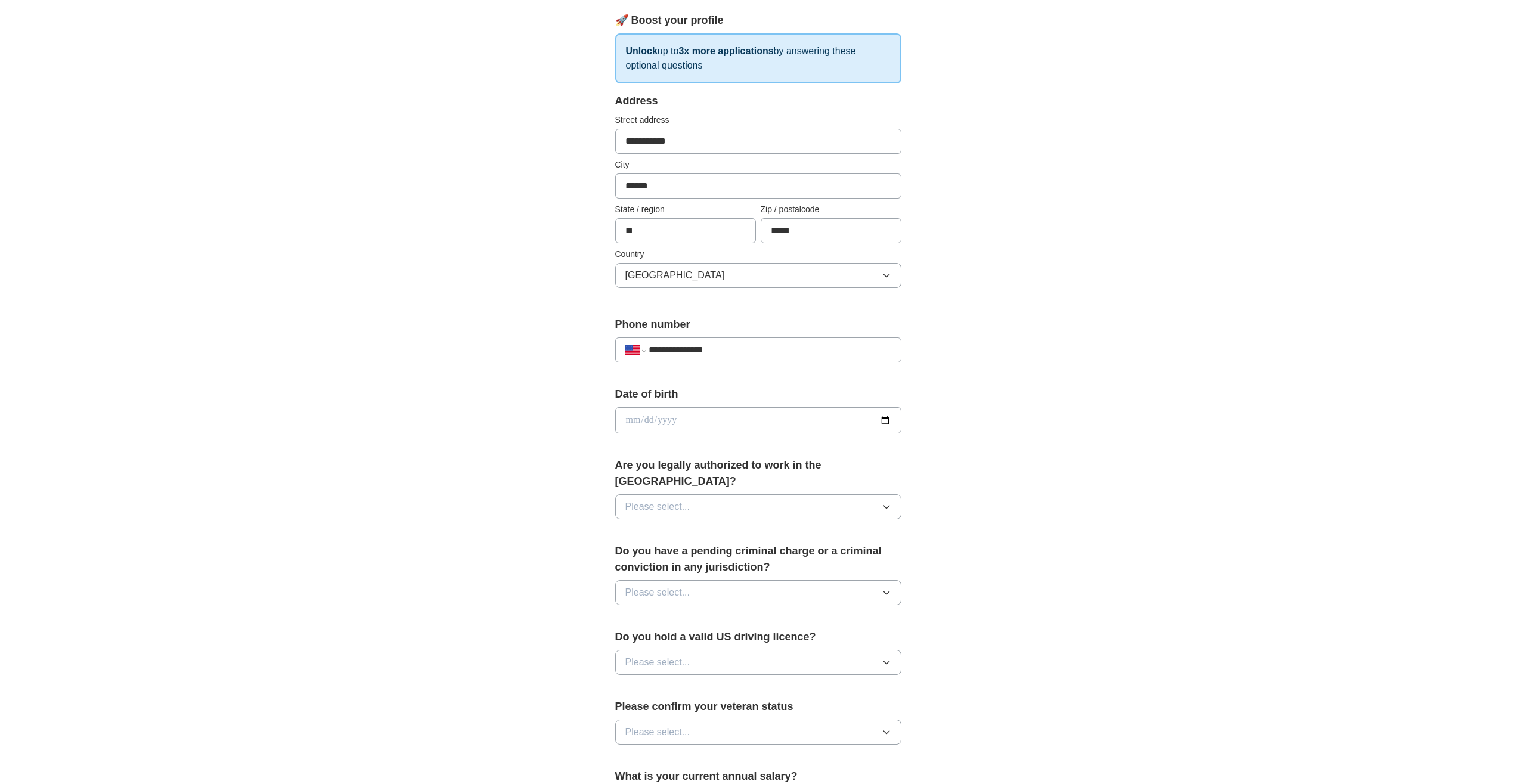
scroll to position [182, 0]
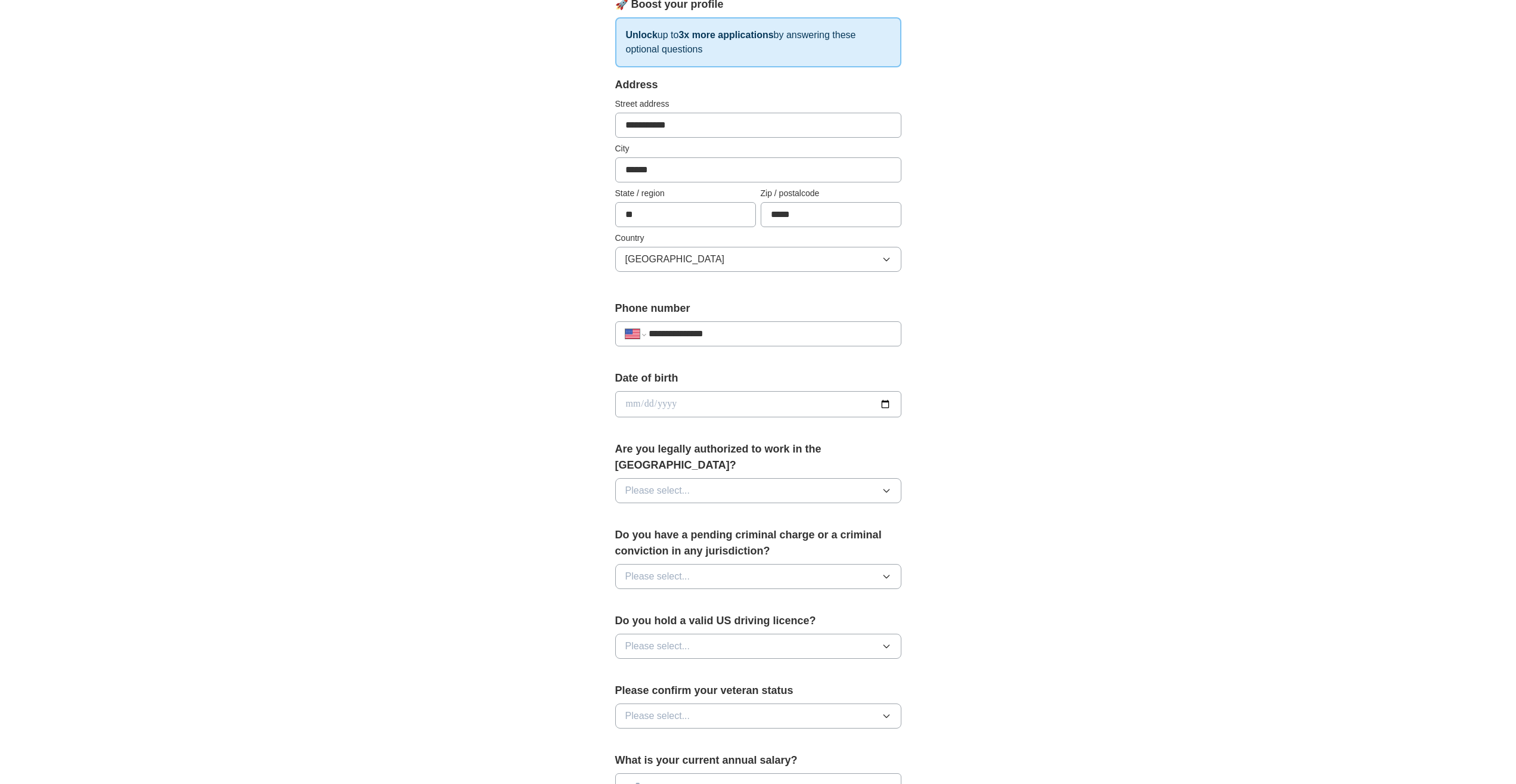
click at [815, 406] on input "date" at bounding box center [758, 403] width 286 height 26
type input "**********"
click at [708, 478] on button "Please select..." at bounding box center [758, 491] width 286 height 25
click at [683, 506] on li "Yes" at bounding box center [758, 518] width 285 height 25
click at [765, 564] on button "Please select..." at bounding box center [758, 576] width 286 height 25
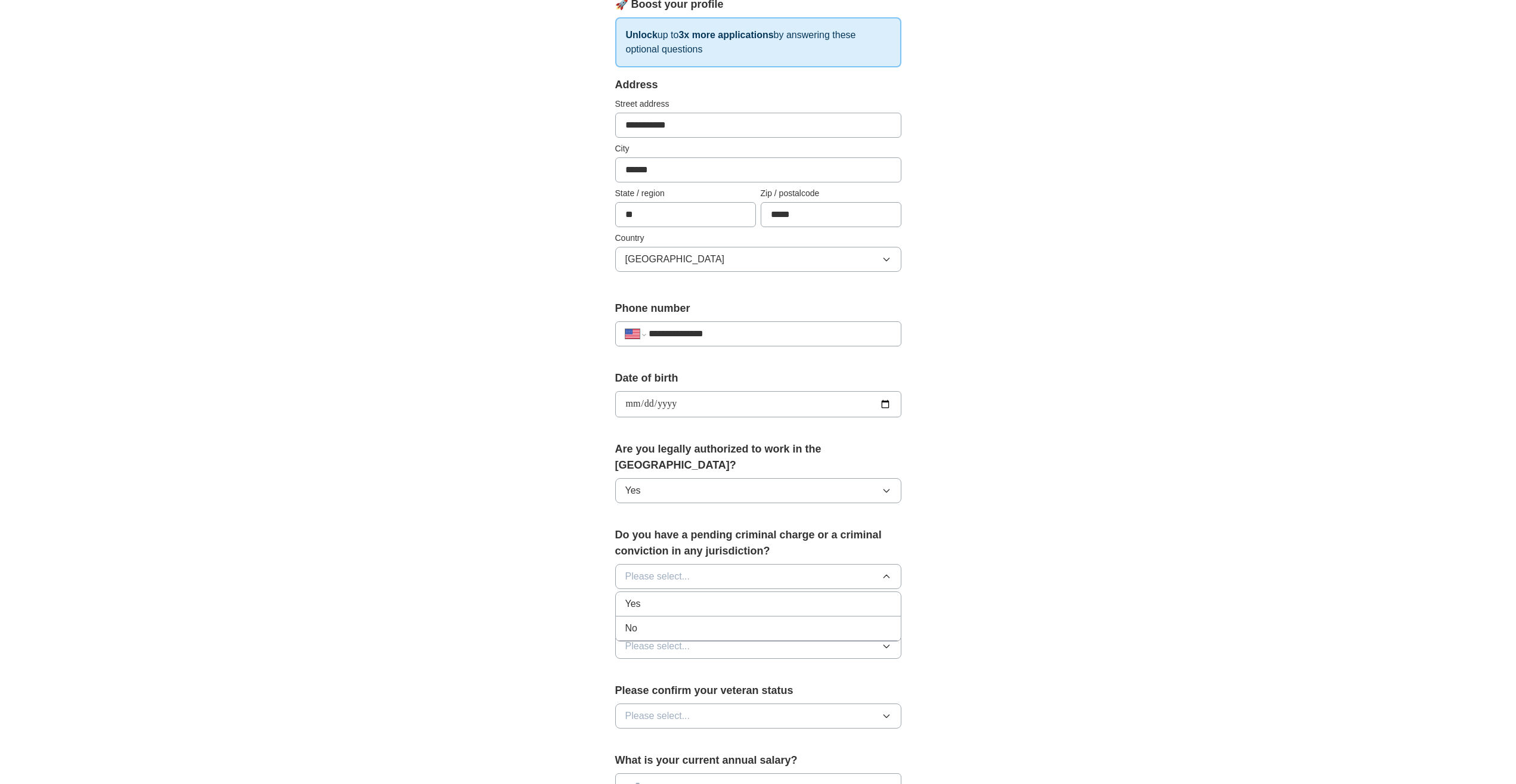
click at [685, 621] on div "No" at bounding box center [758, 628] width 266 height 15
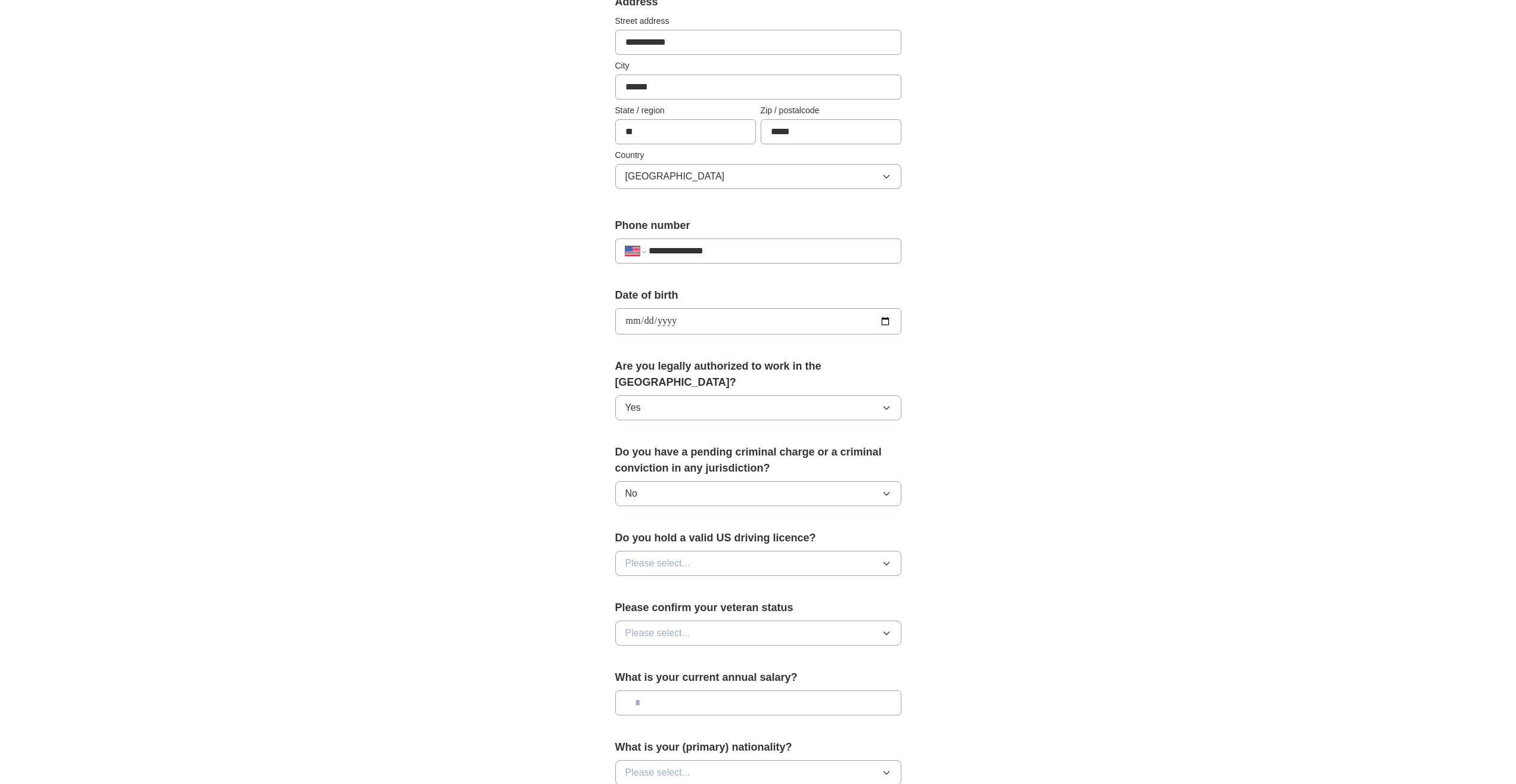
scroll to position [304, 0]
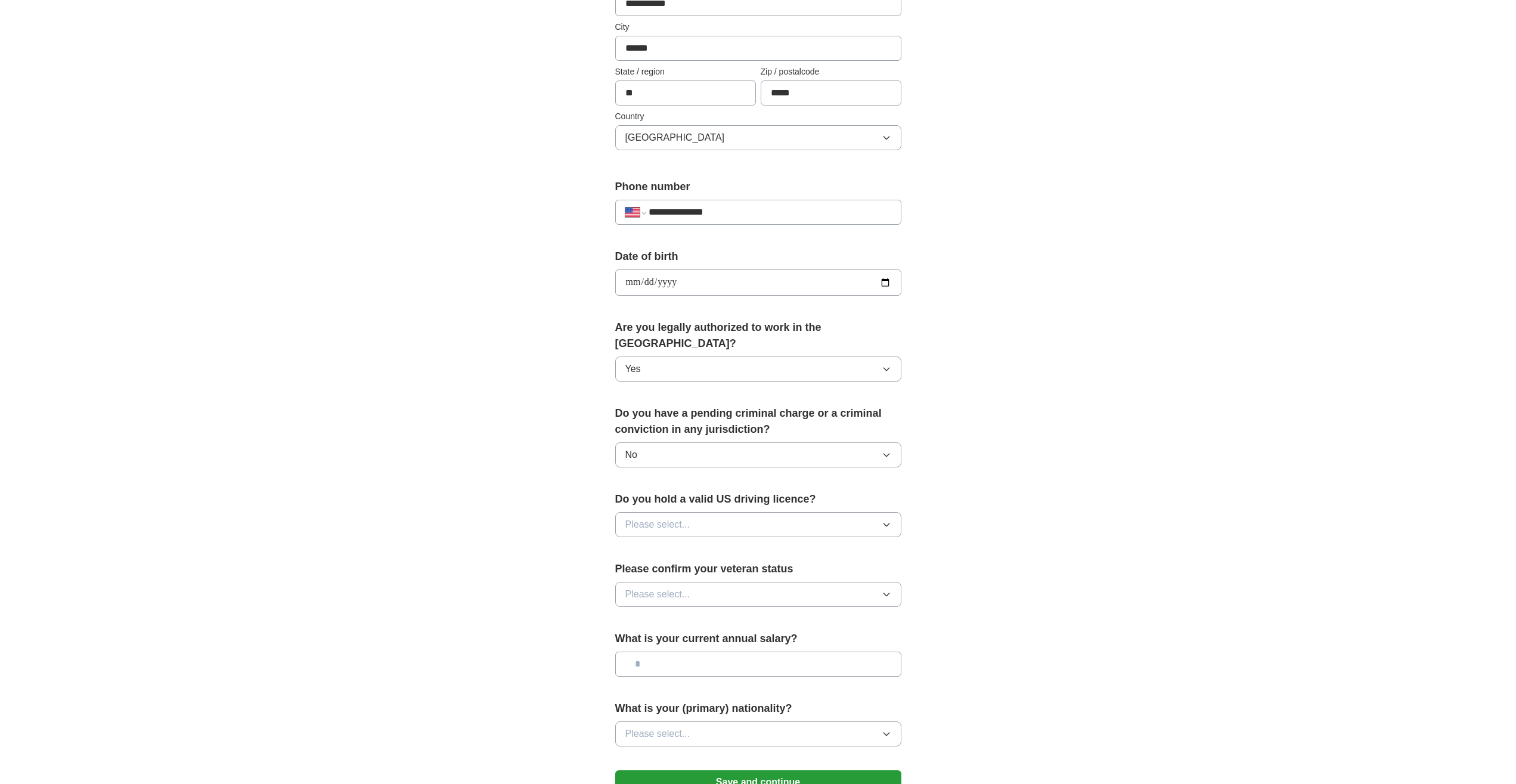
click at [785, 512] on button "Please select..." at bounding box center [758, 524] width 286 height 25
click at [720, 569] on div "No" at bounding box center [758, 576] width 266 height 15
click at [829, 582] on button "Please select..." at bounding box center [758, 595] width 286 height 25
click at [724, 614] on div "Not applicable" at bounding box center [758, 621] width 266 height 15
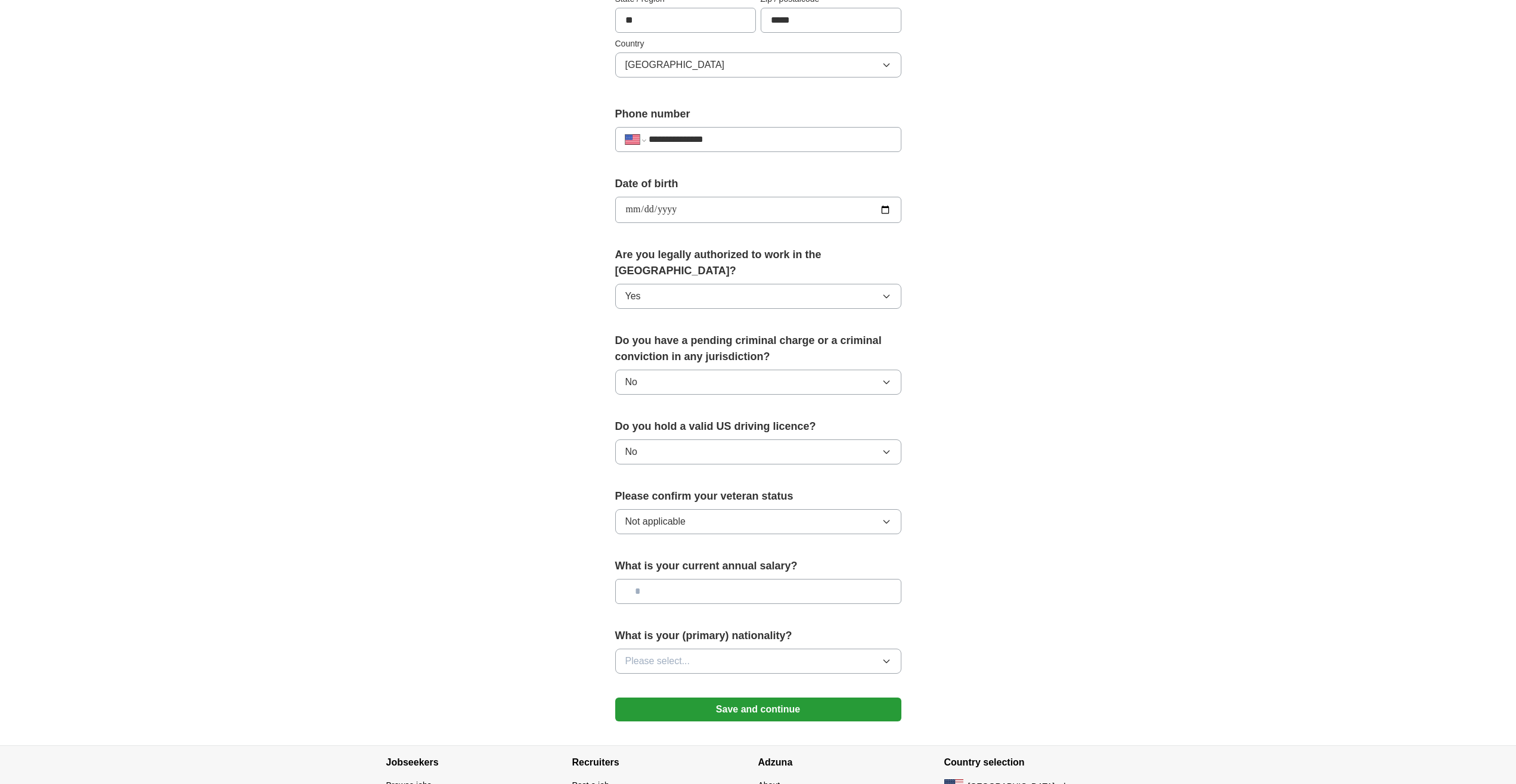
scroll to position [426, 0]
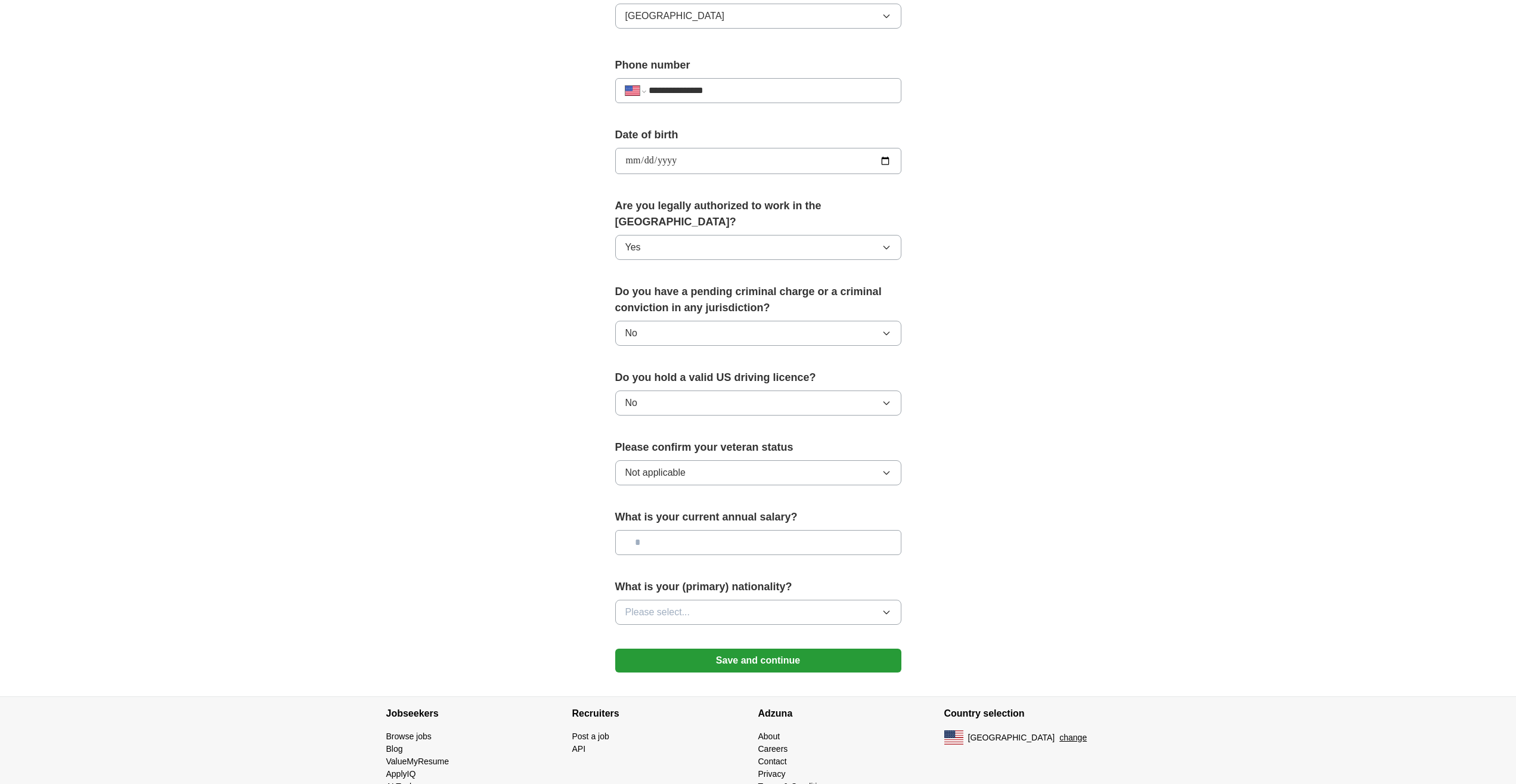
click at [764, 600] on button "Please select..." at bounding box center [758, 612] width 286 height 25
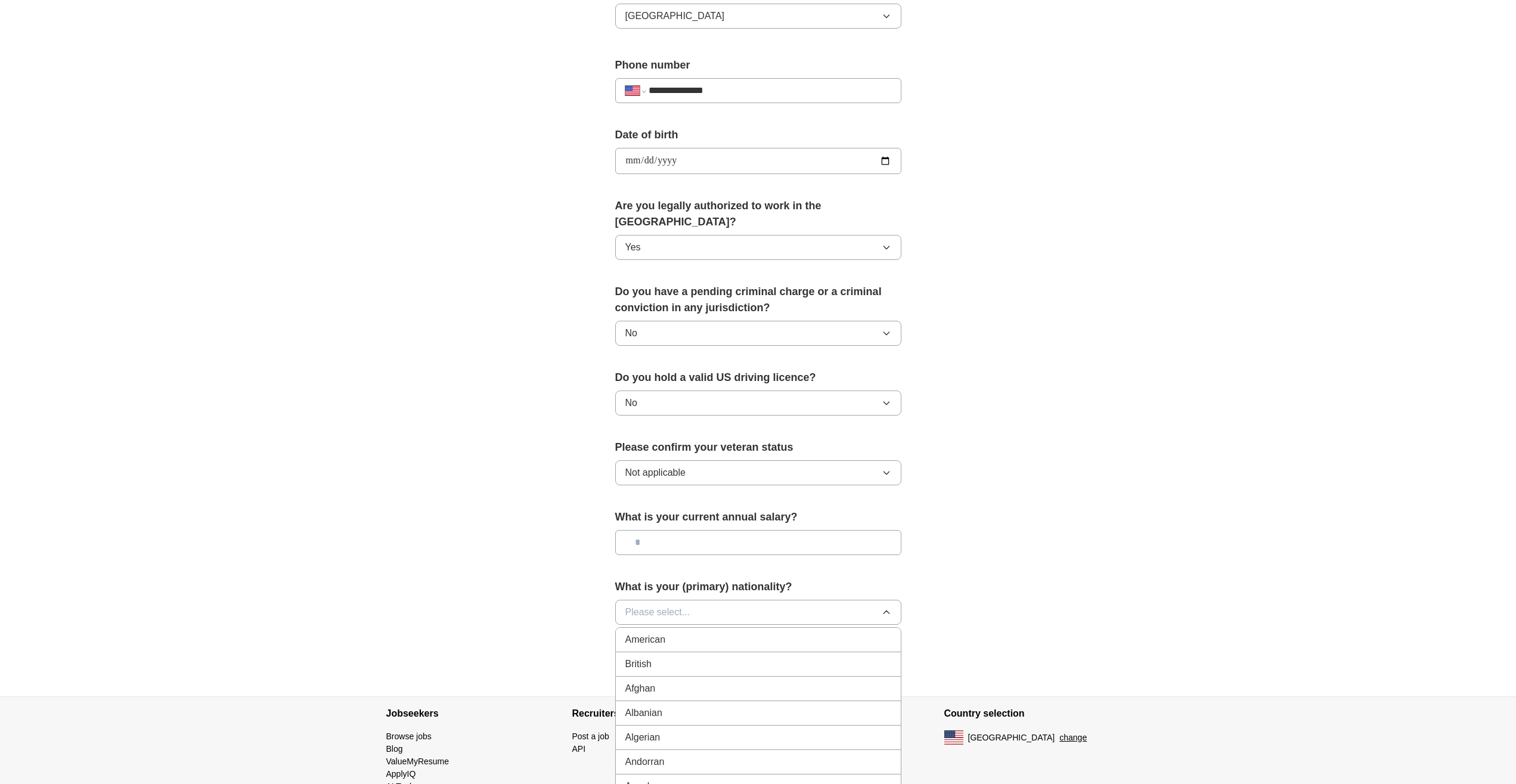
click at [724, 582] on div "What is your (primary) nationality? Please select... American British Afghan Al…" at bounding box center [758, 607] width 286 height 56
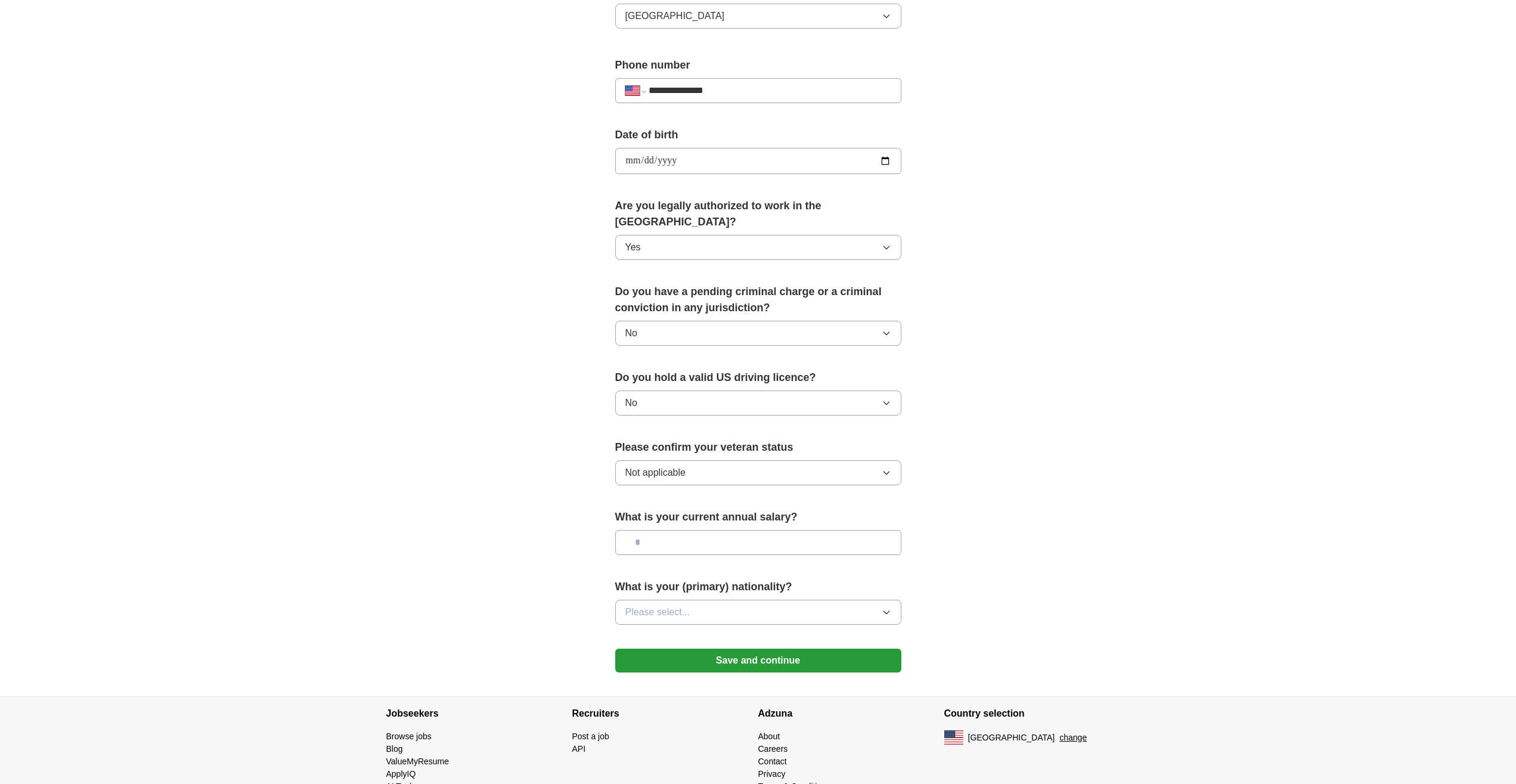
click at [718, 600] on button "Please select..." at bounding box center [758, 612] width 286 height 25
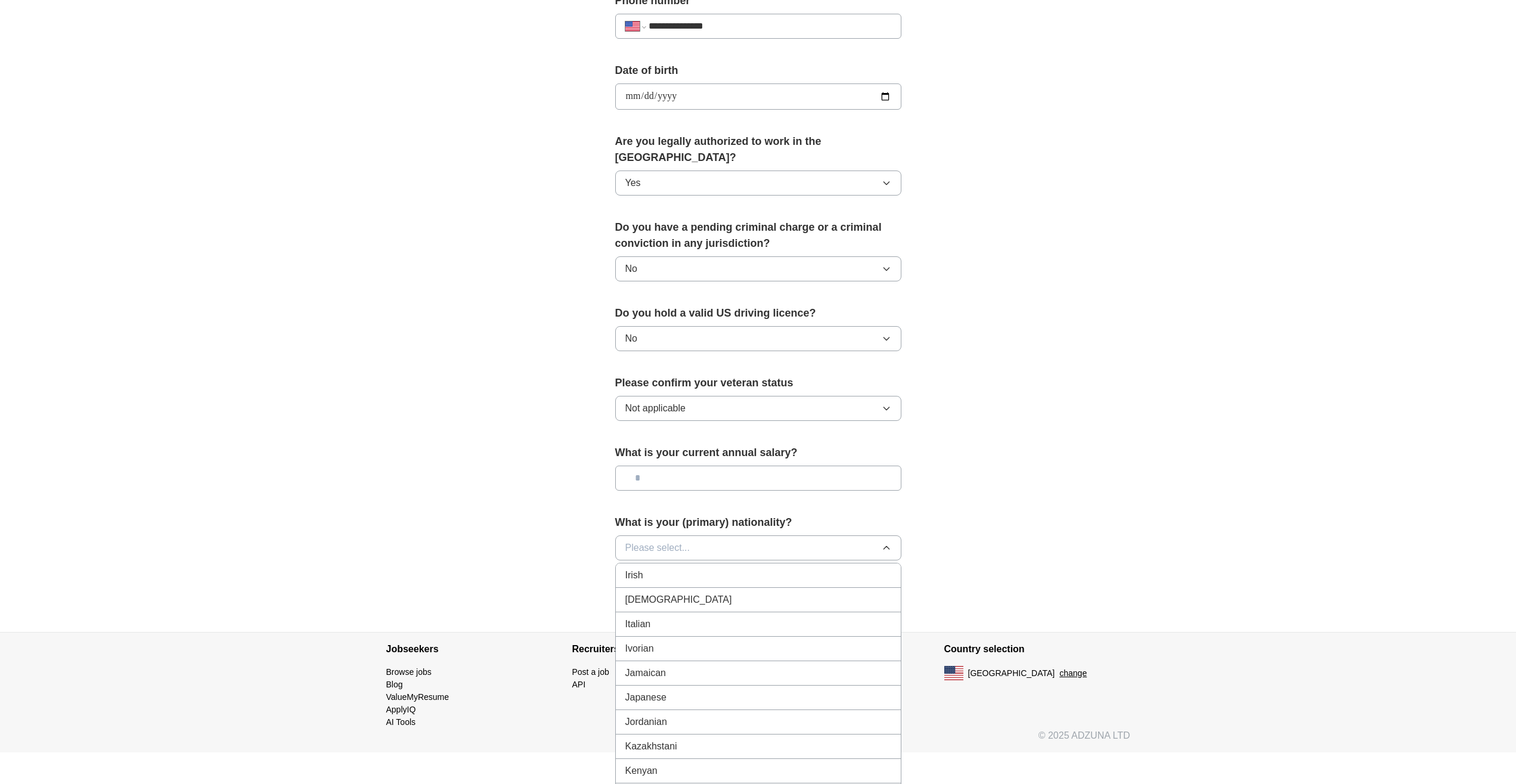
scroll to position [2006, 0]
click at [683, 663] on div "Italian" at bounding box center [758, 670] width 266 height 15
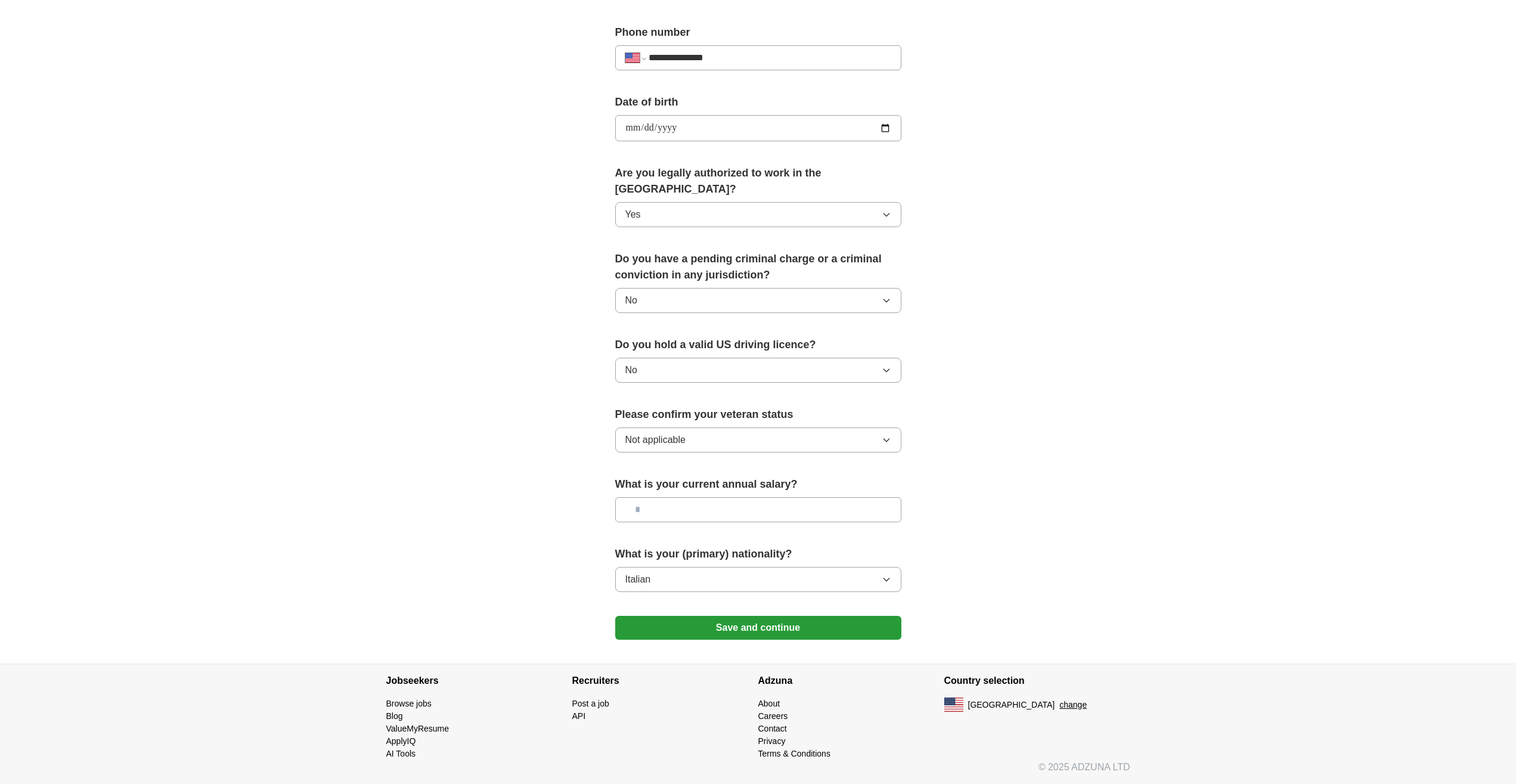
scroll to position [441, 0]
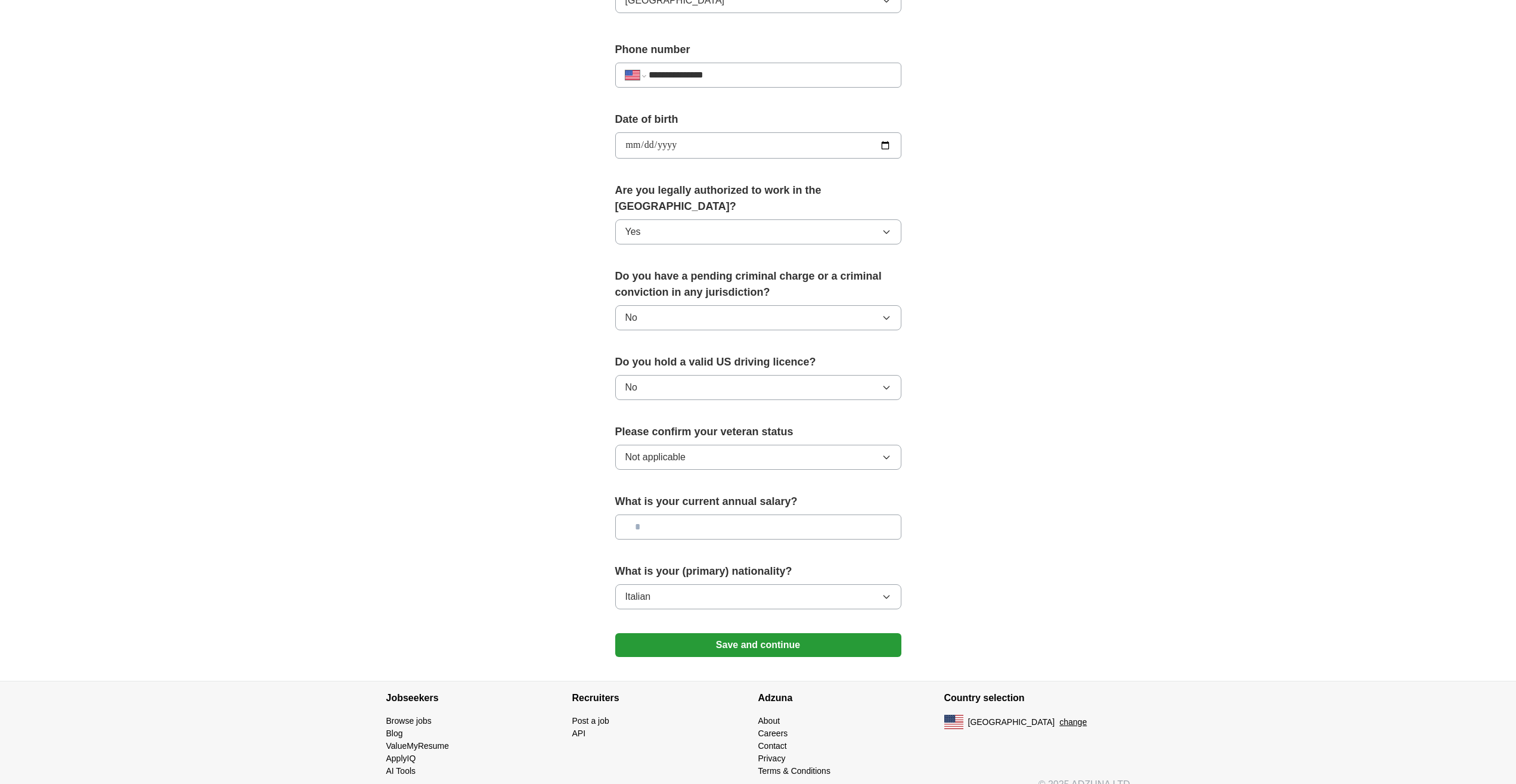
click at [777, 633] on button "Save and continue" at bounding box center [758, 645] width 286 height 24
